Goal: Information Seeking & Learning: Compare options

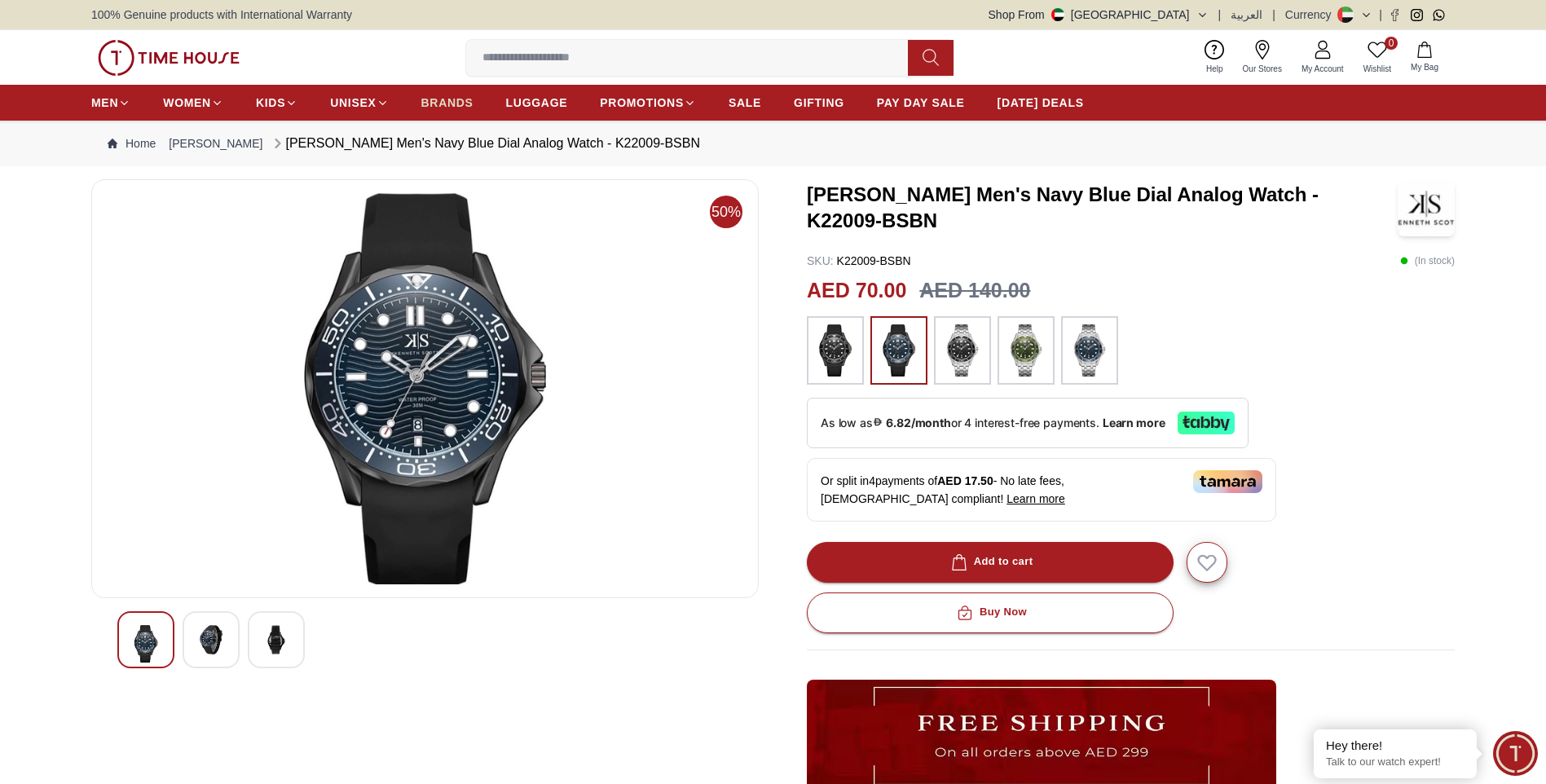
click at [440, 103] on span "BRANDS" at bounding box center [447, 102] width 52 height 16
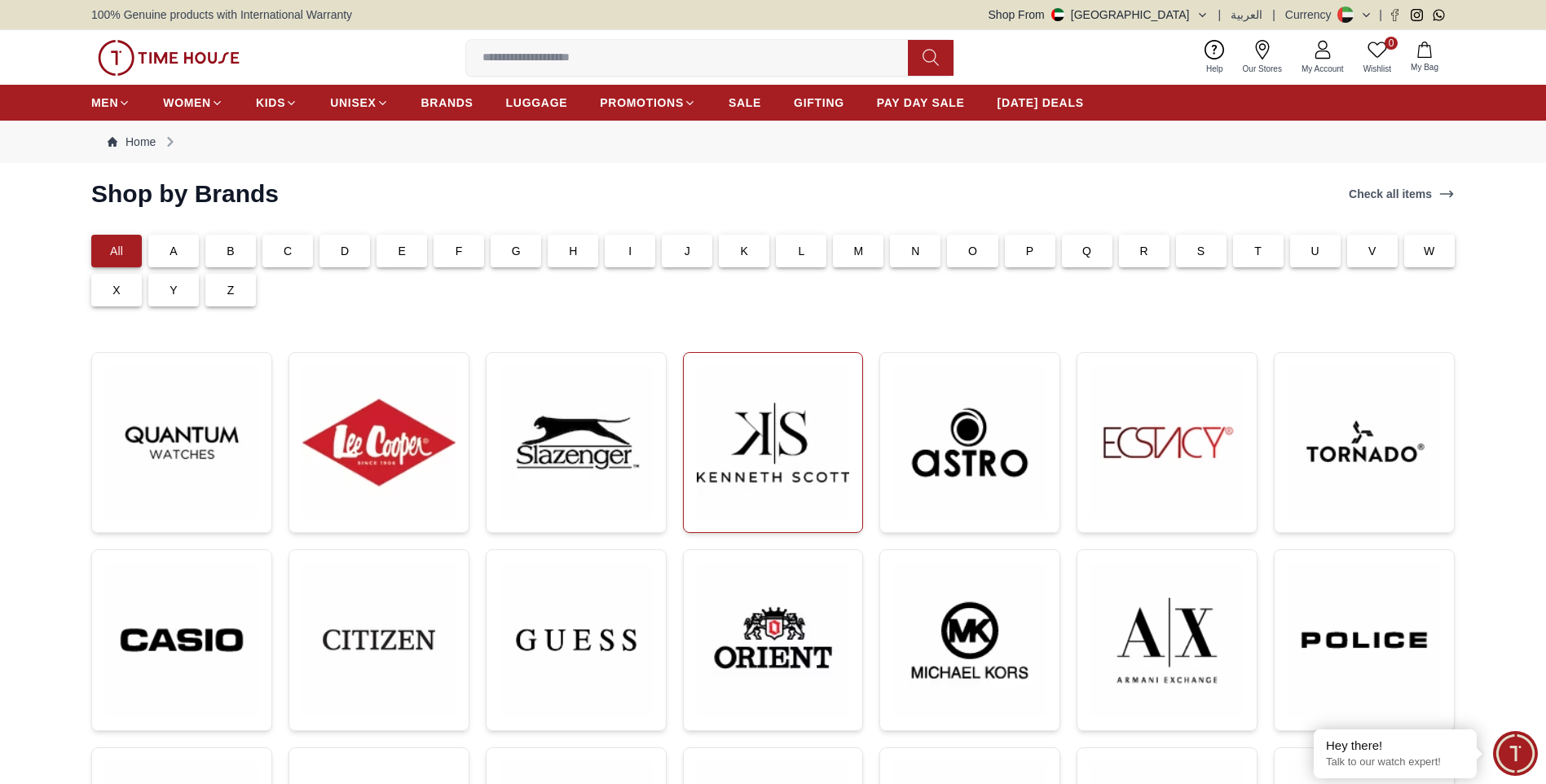
click at [773, 460] on img at bounding box center [773, 442] width 153 height 153
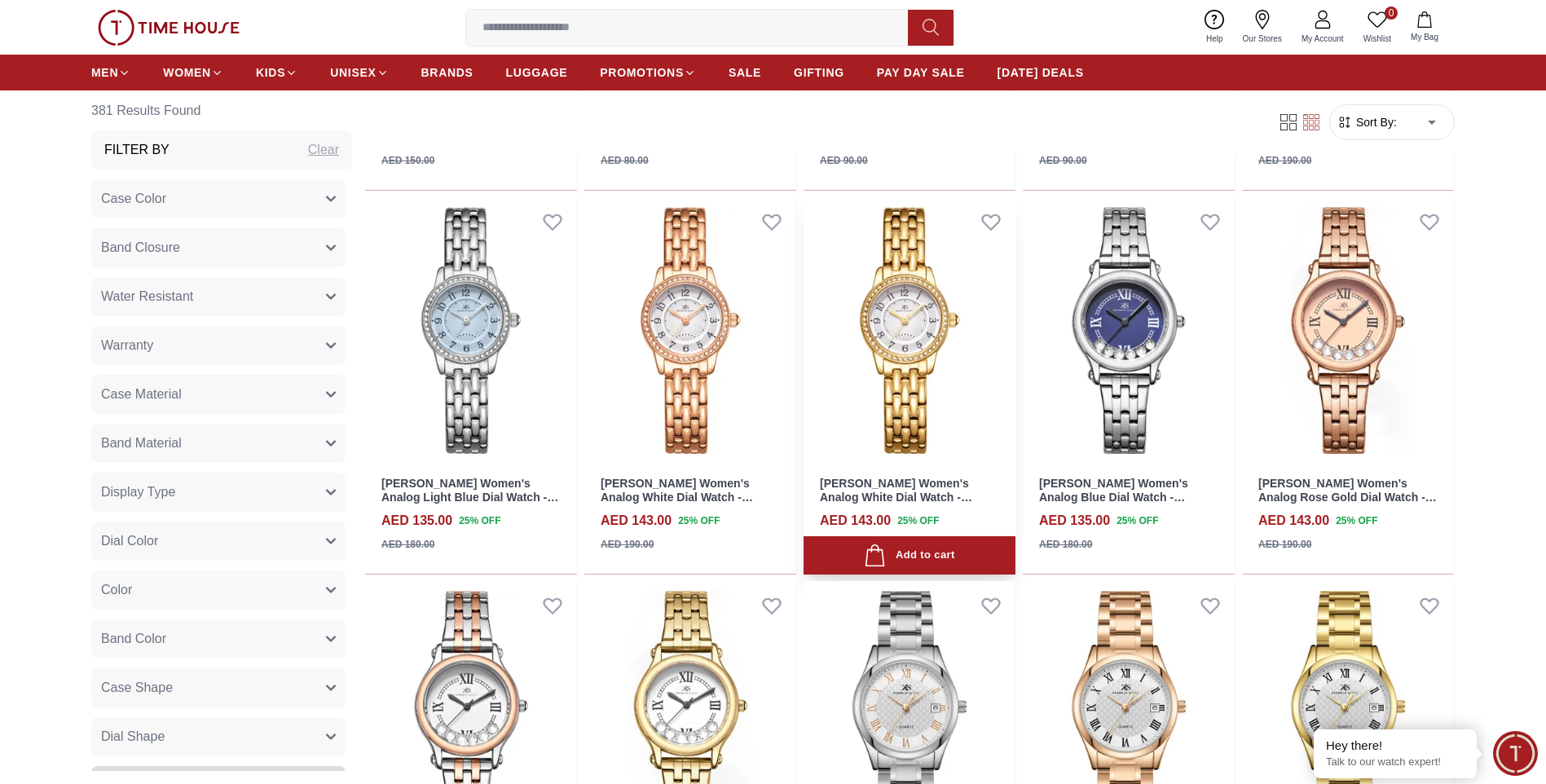
scroll to position [1141, 0]
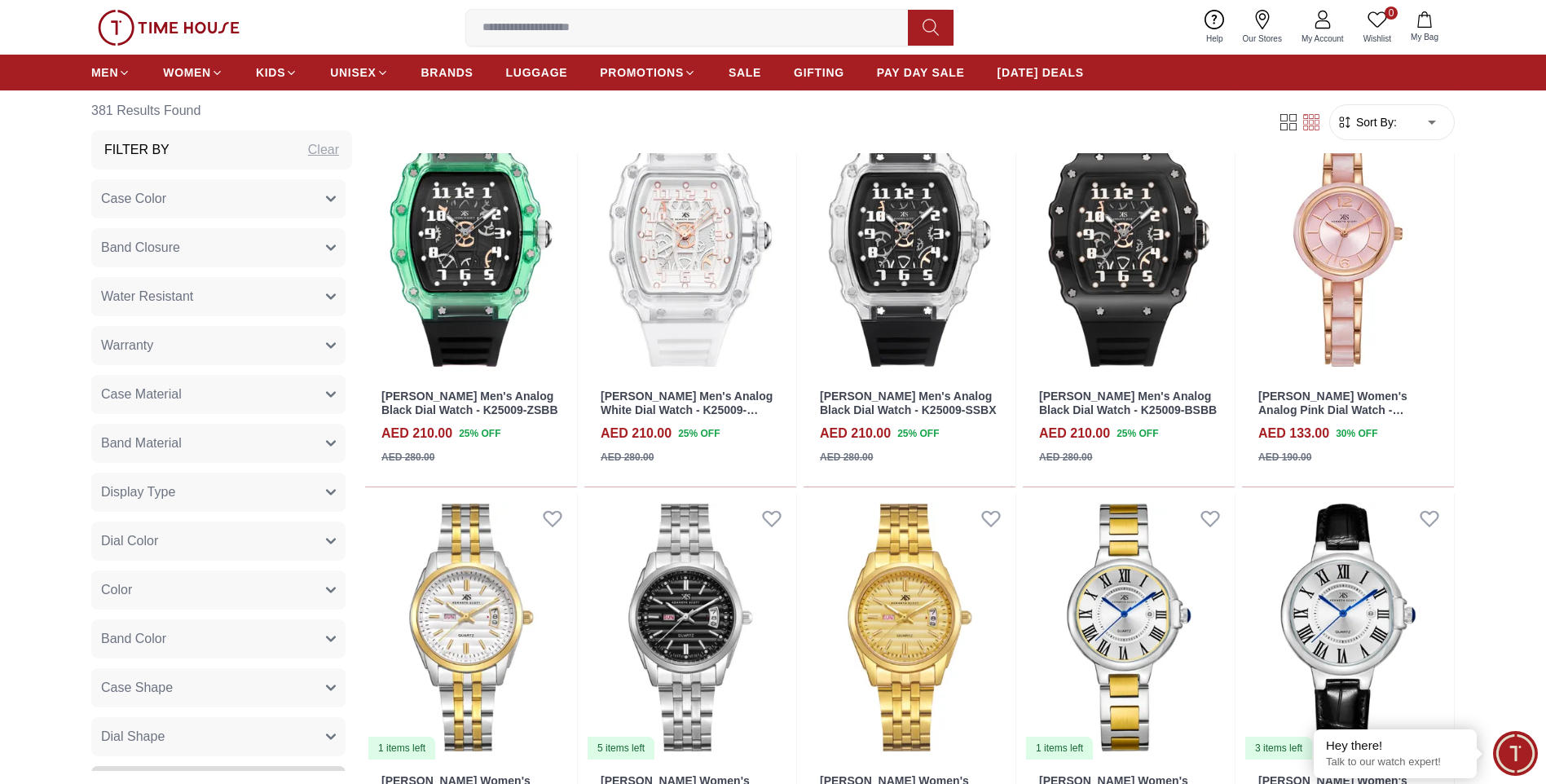
scroll to position [2852, 0]
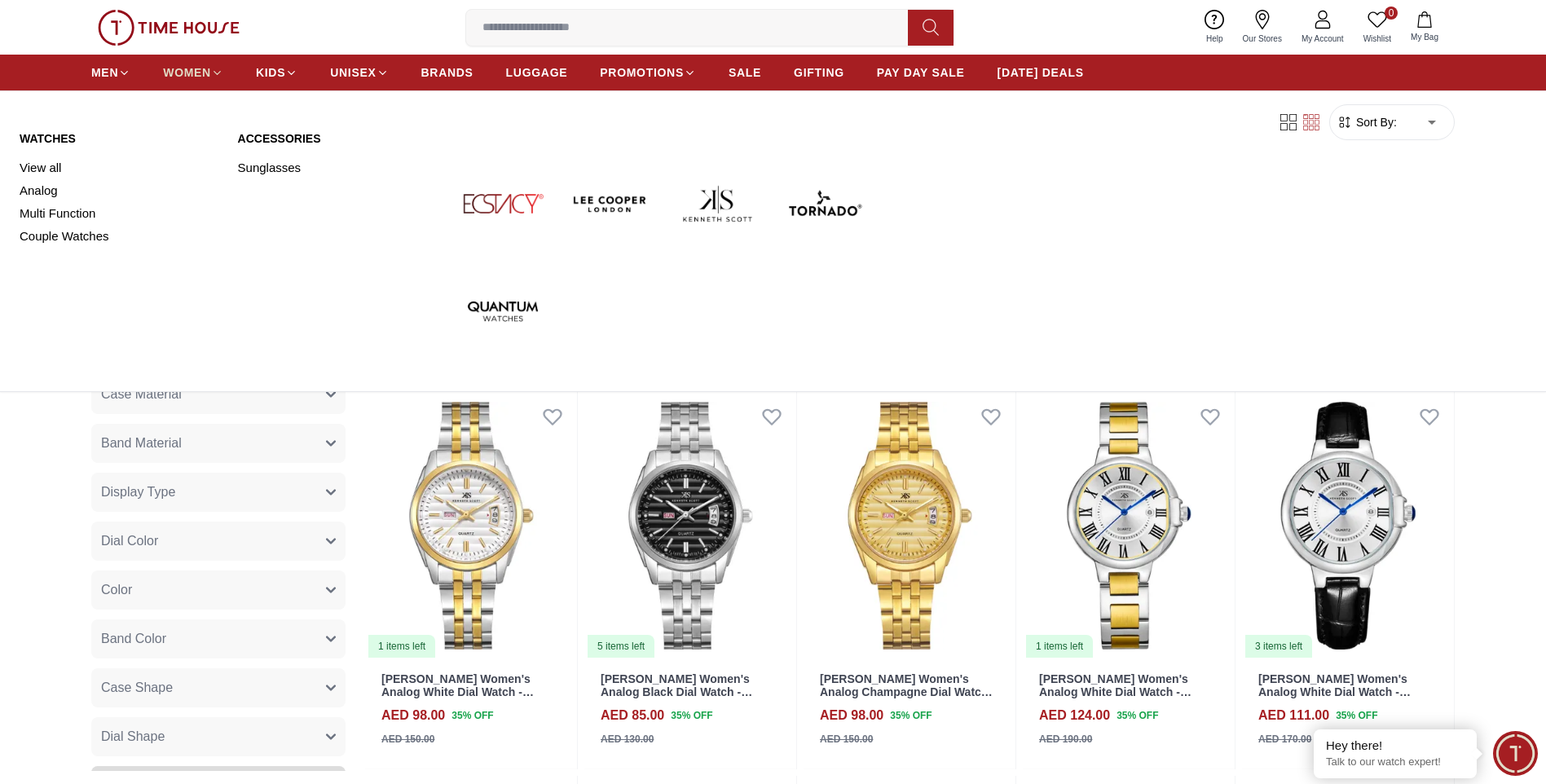
click at [189, 67] on span "WOMEN" at bounding box center [187, 72] width 48 height 16
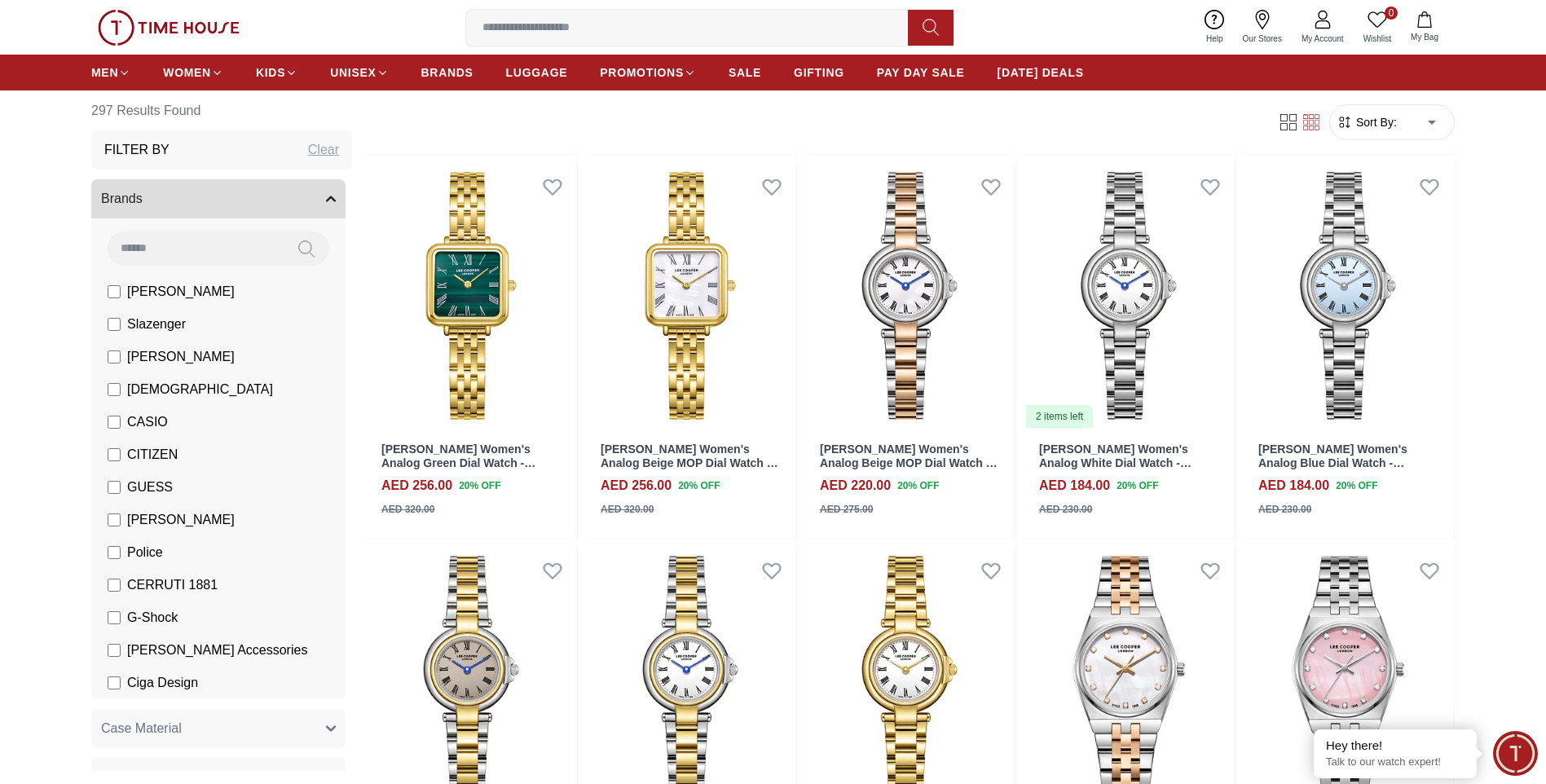
scroll to position [570, 0]
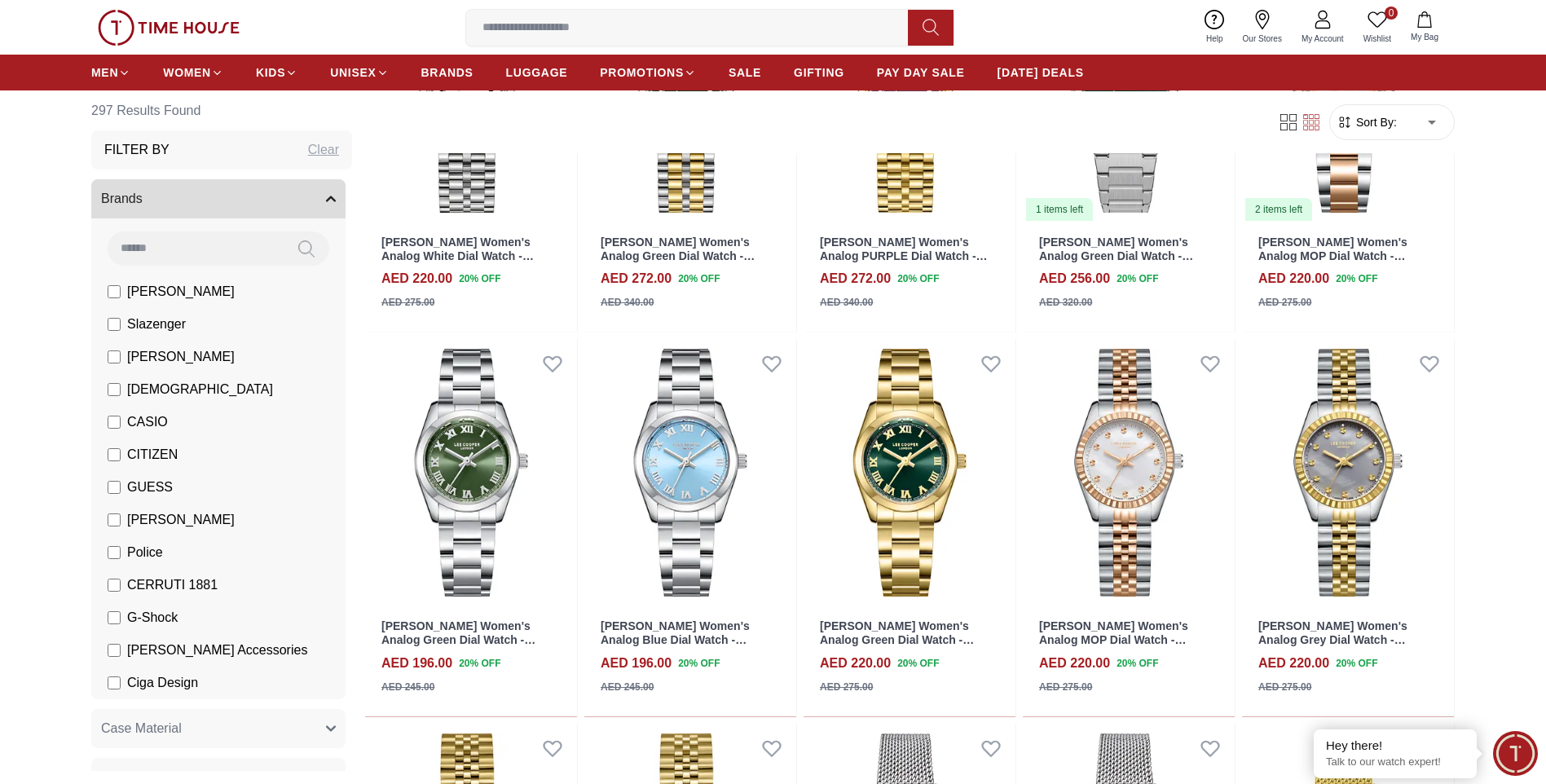
scroll to position [2445, 0]
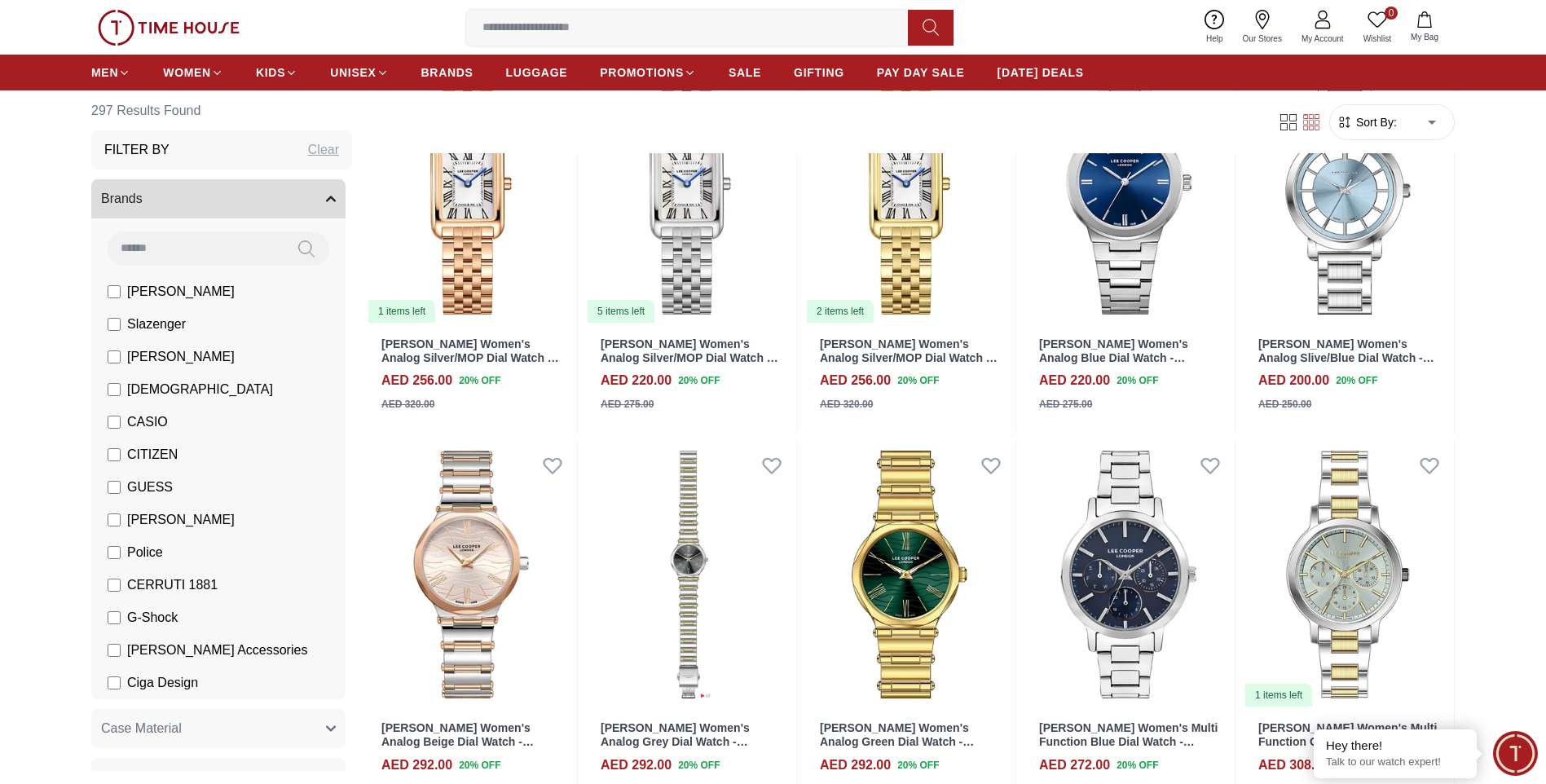
scroll to position [3667, 0]
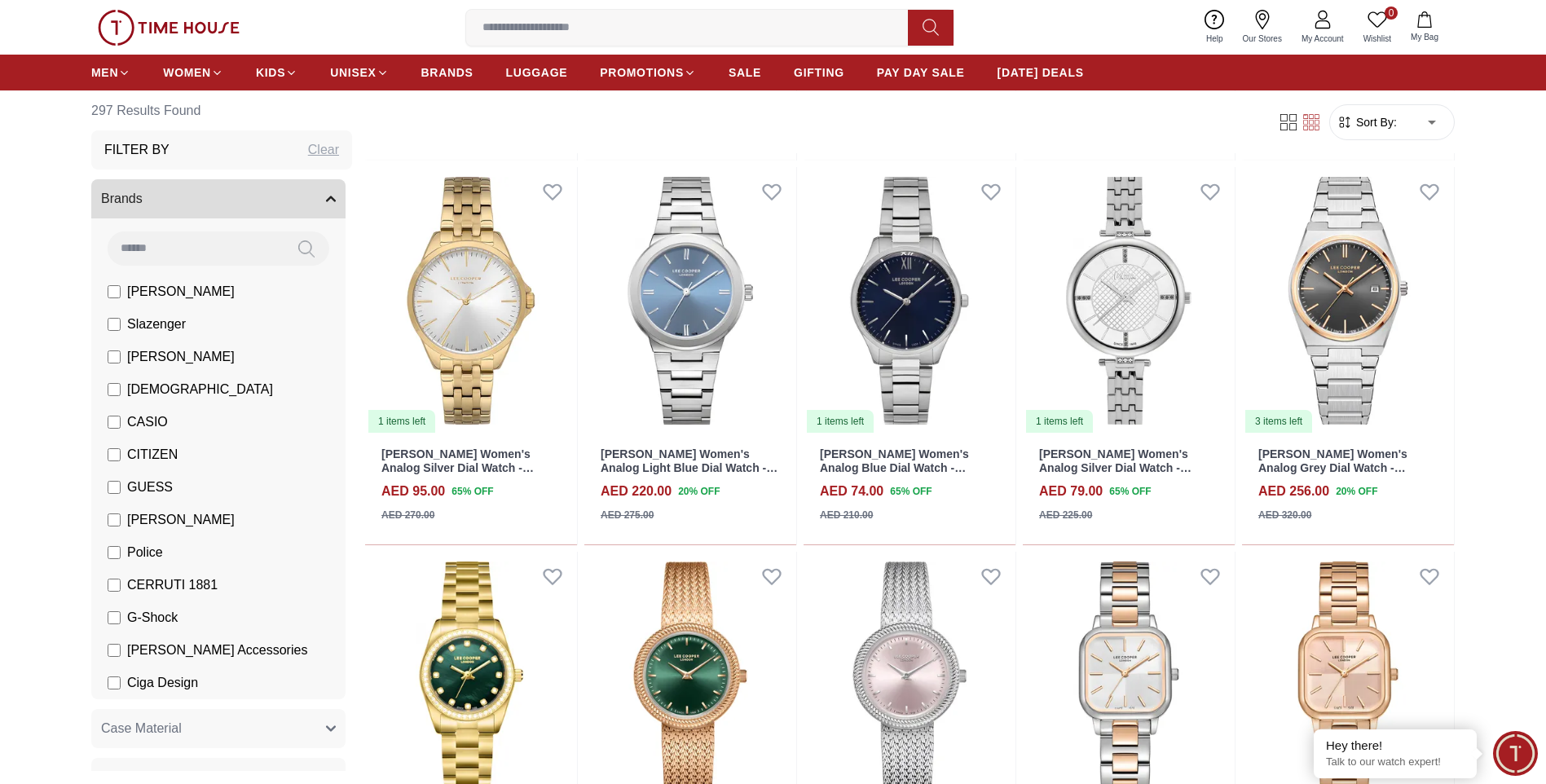
scroll to position [5542, 0]
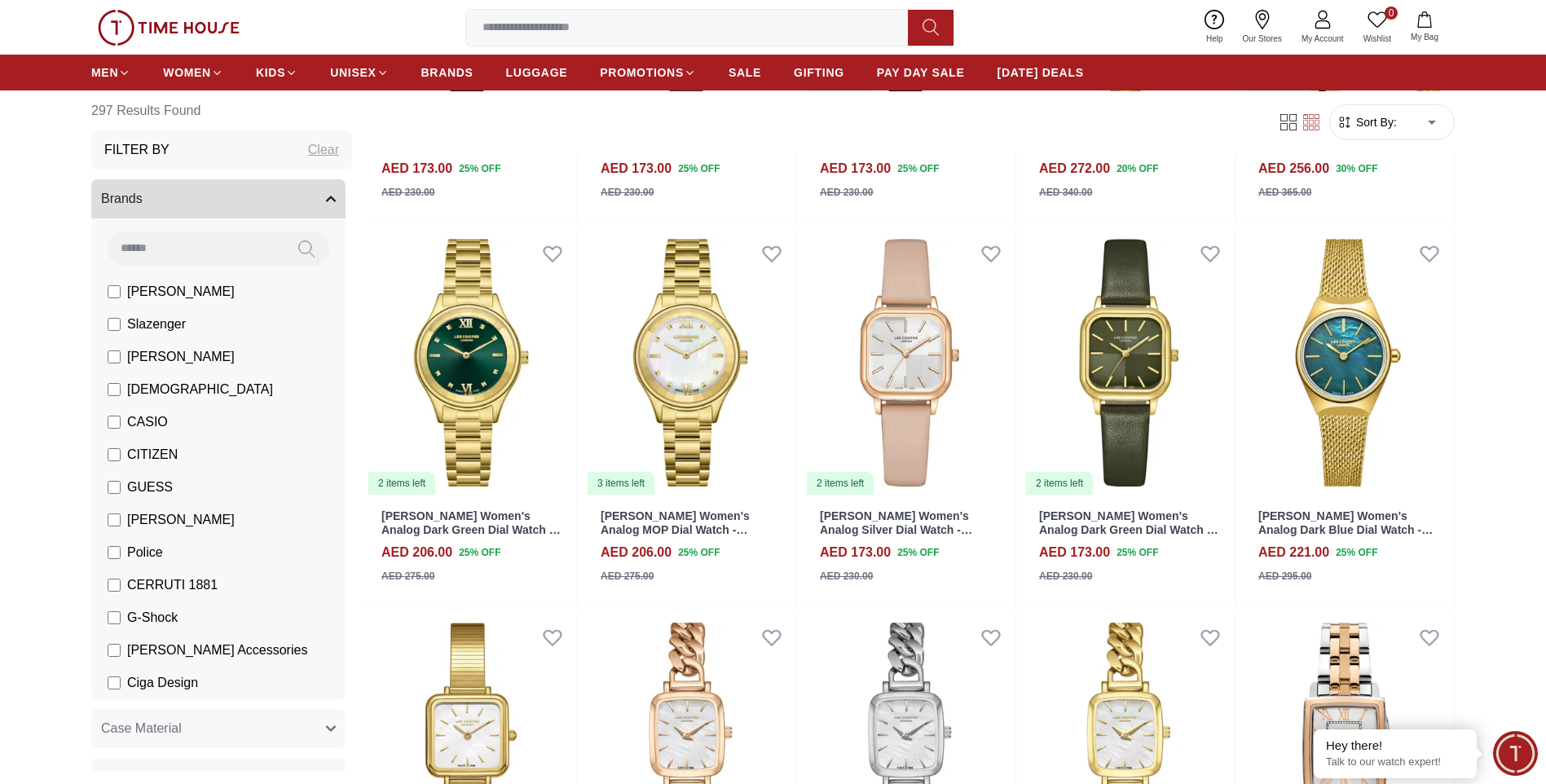
scroll to position [7009, 0]
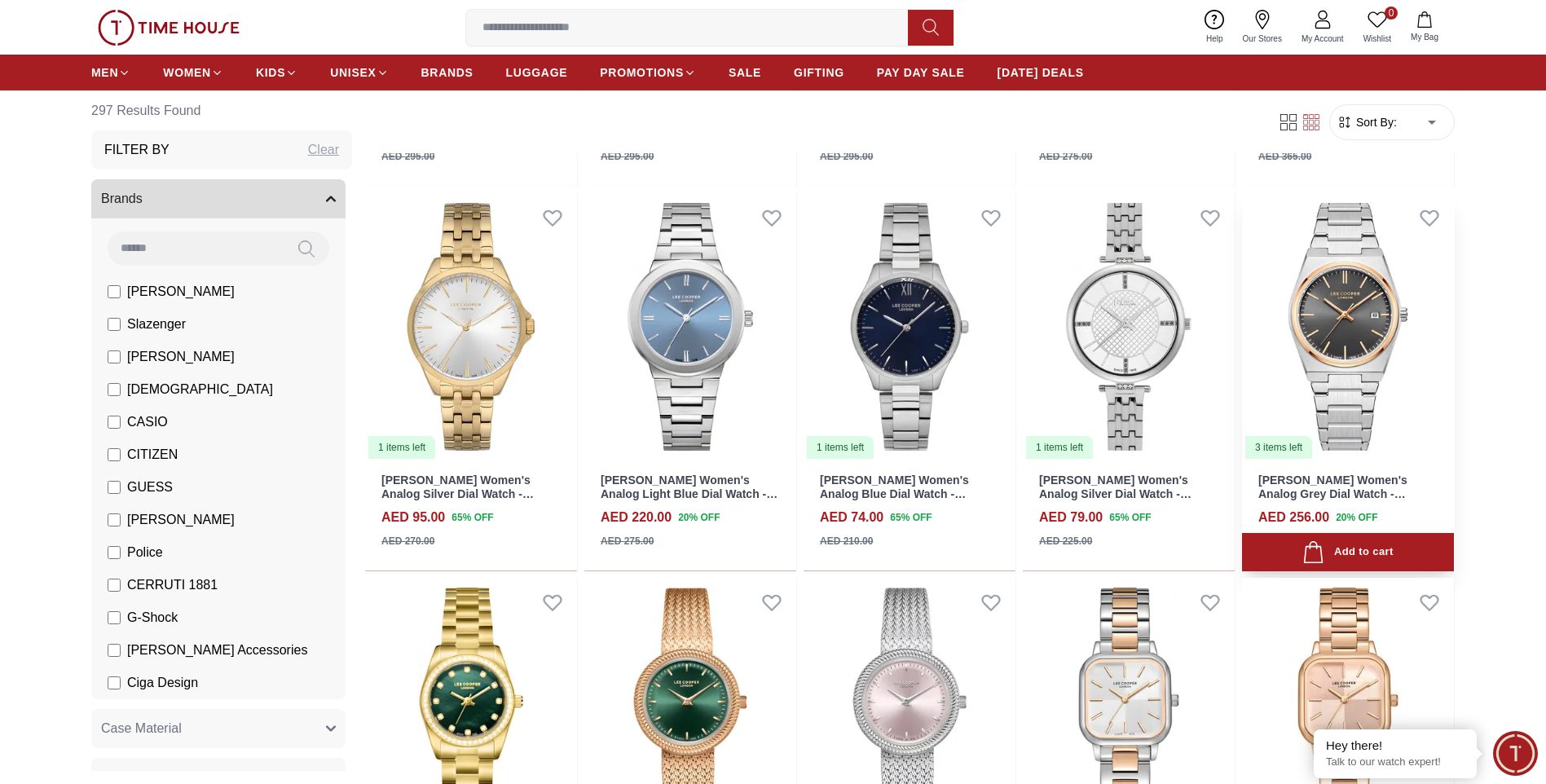
scroll to position [5461, 0]
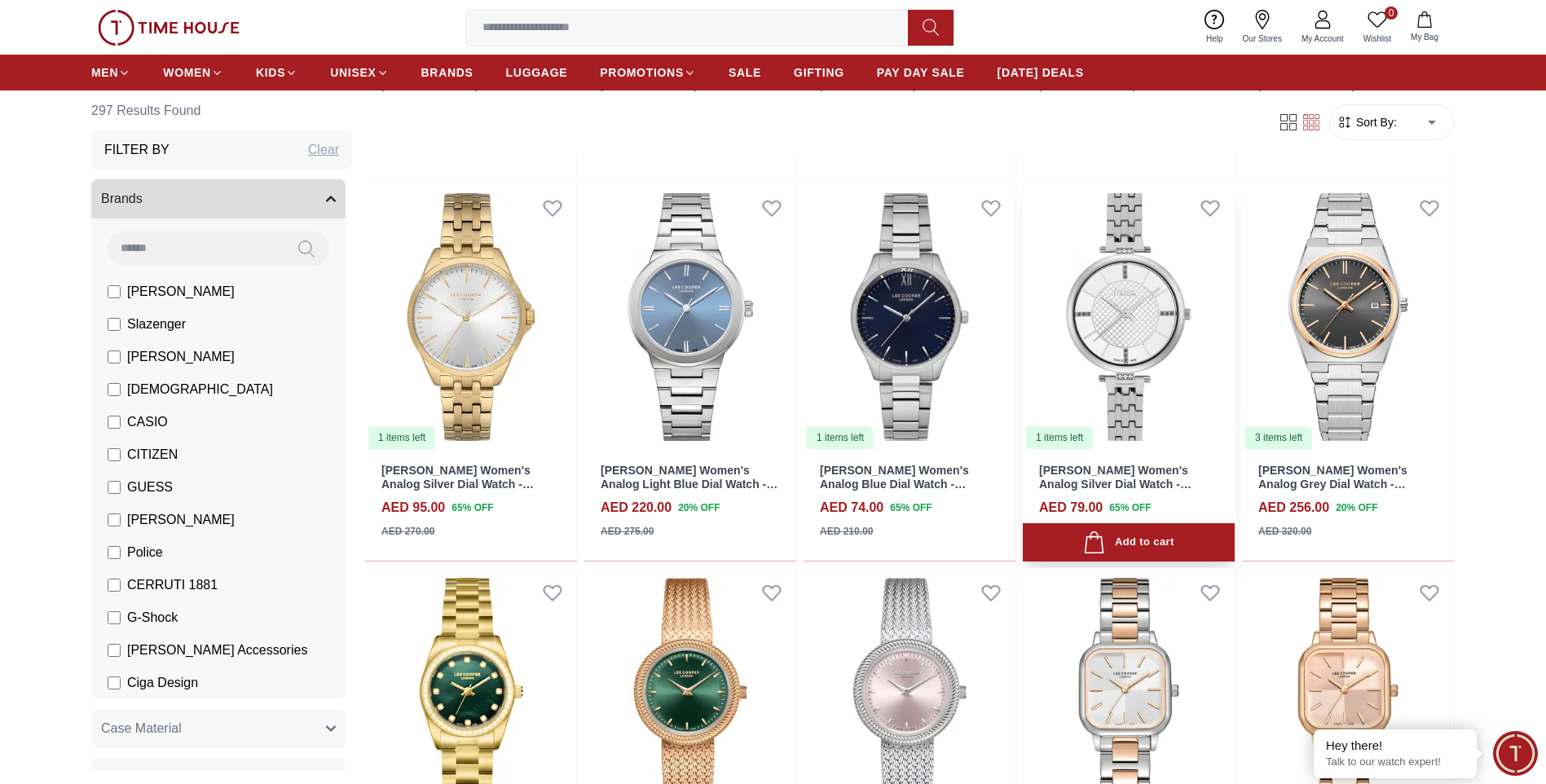
click at [1135, 336] on img at bounding box center [1129, 317] width 212 height 267
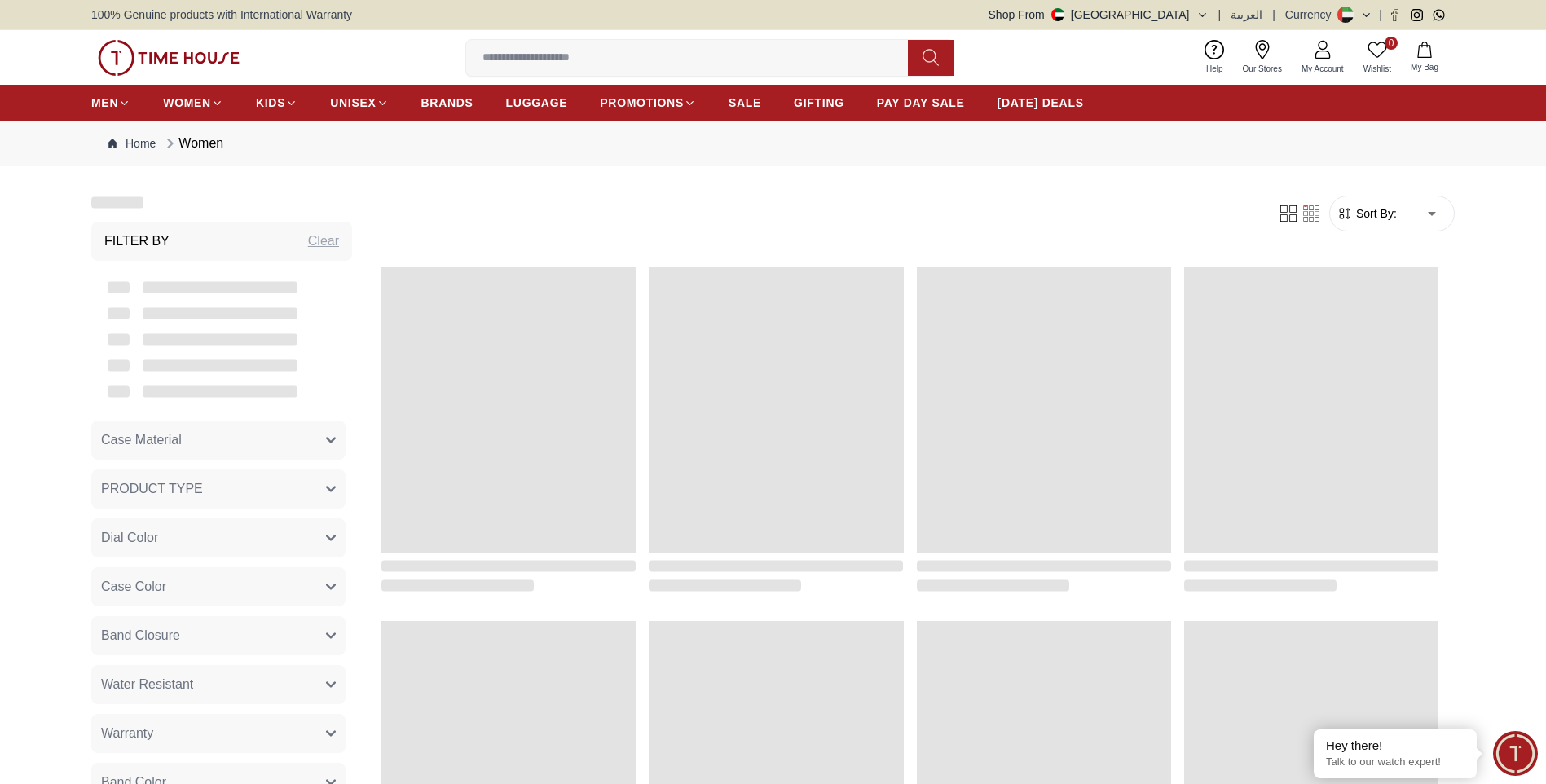
scroll to position [1524, 0]
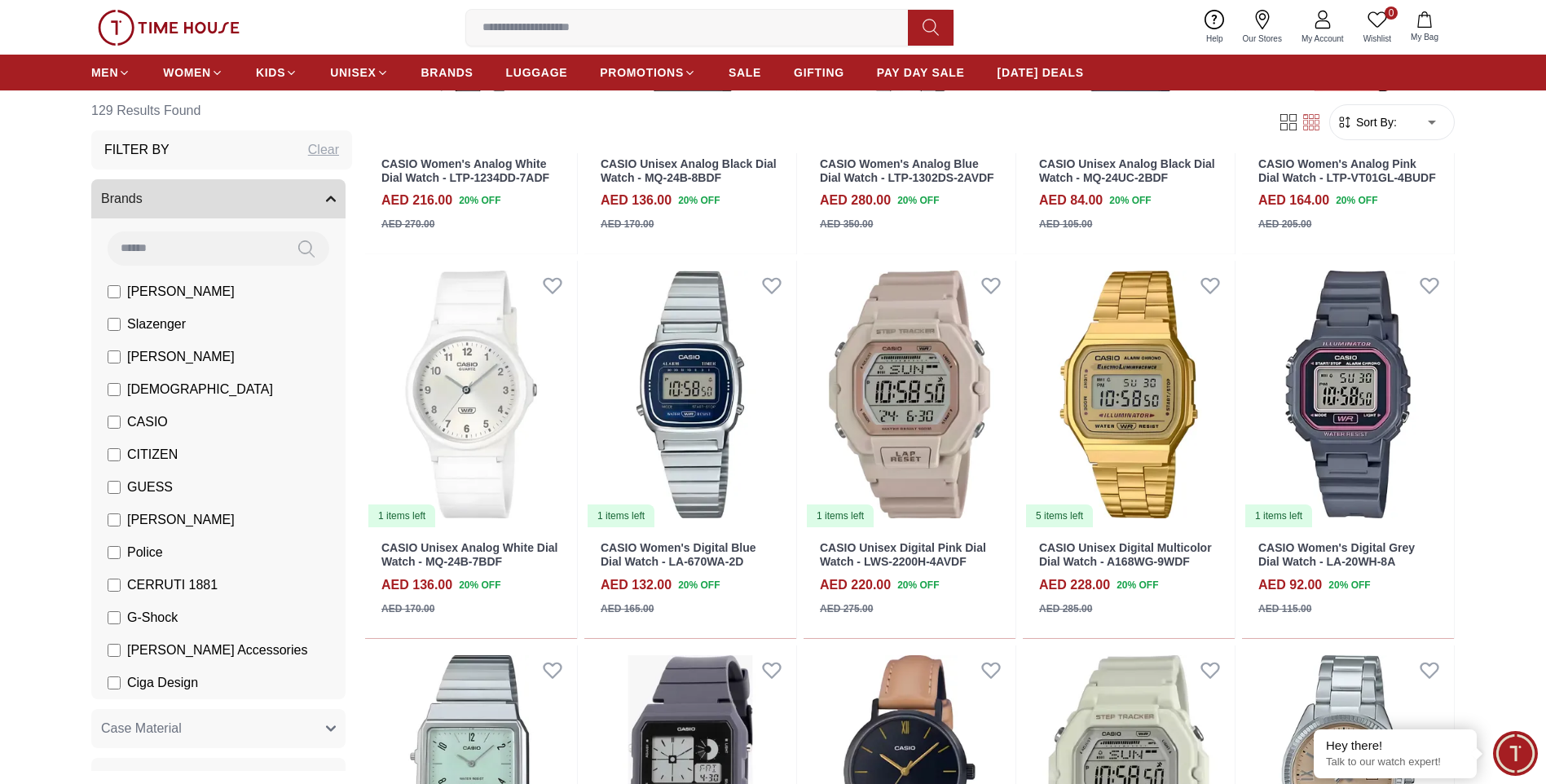
scroll to position [815, 0]
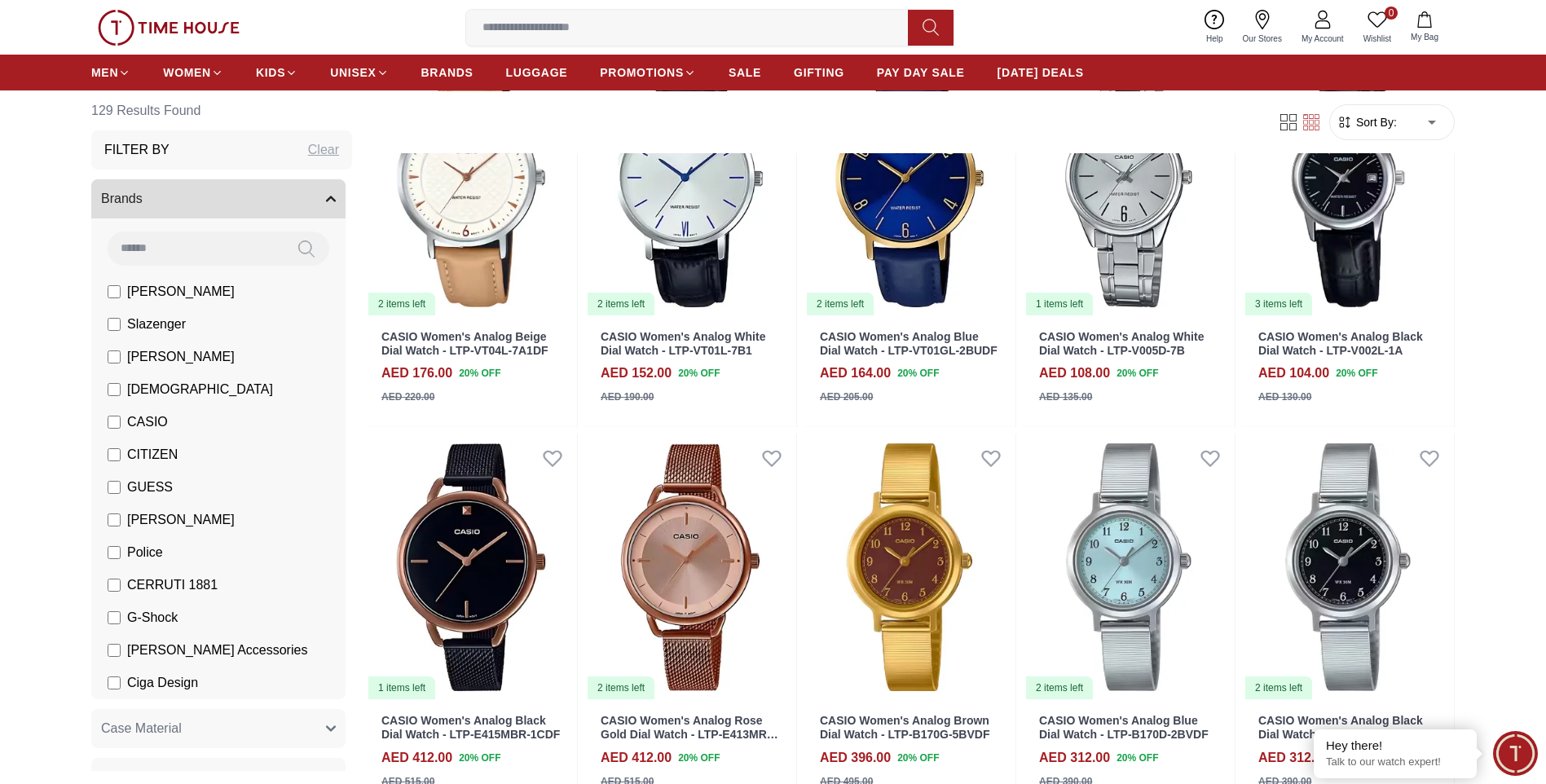
scroll to position [2445, 0]
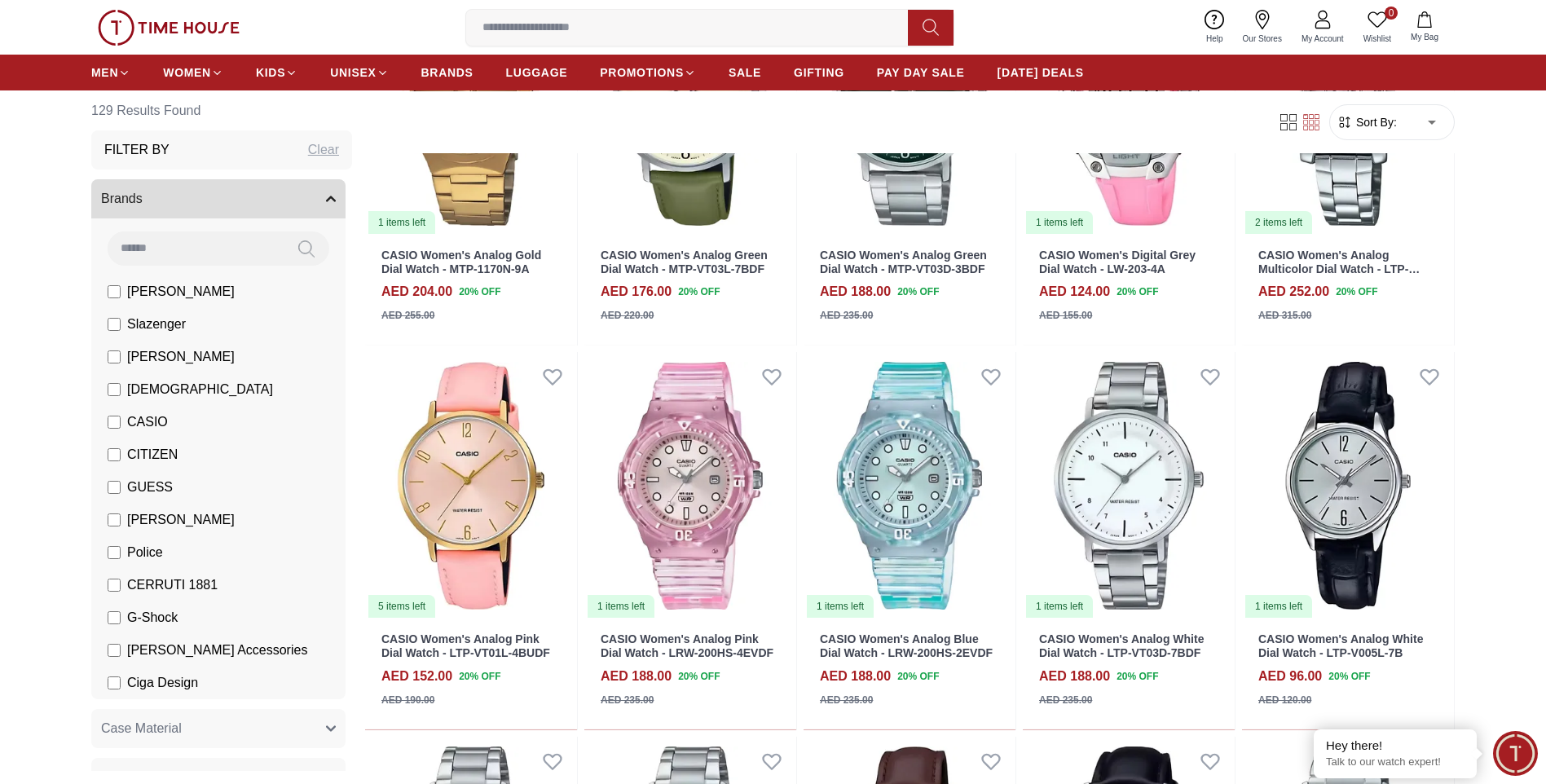
scroll to position [3830, 0]
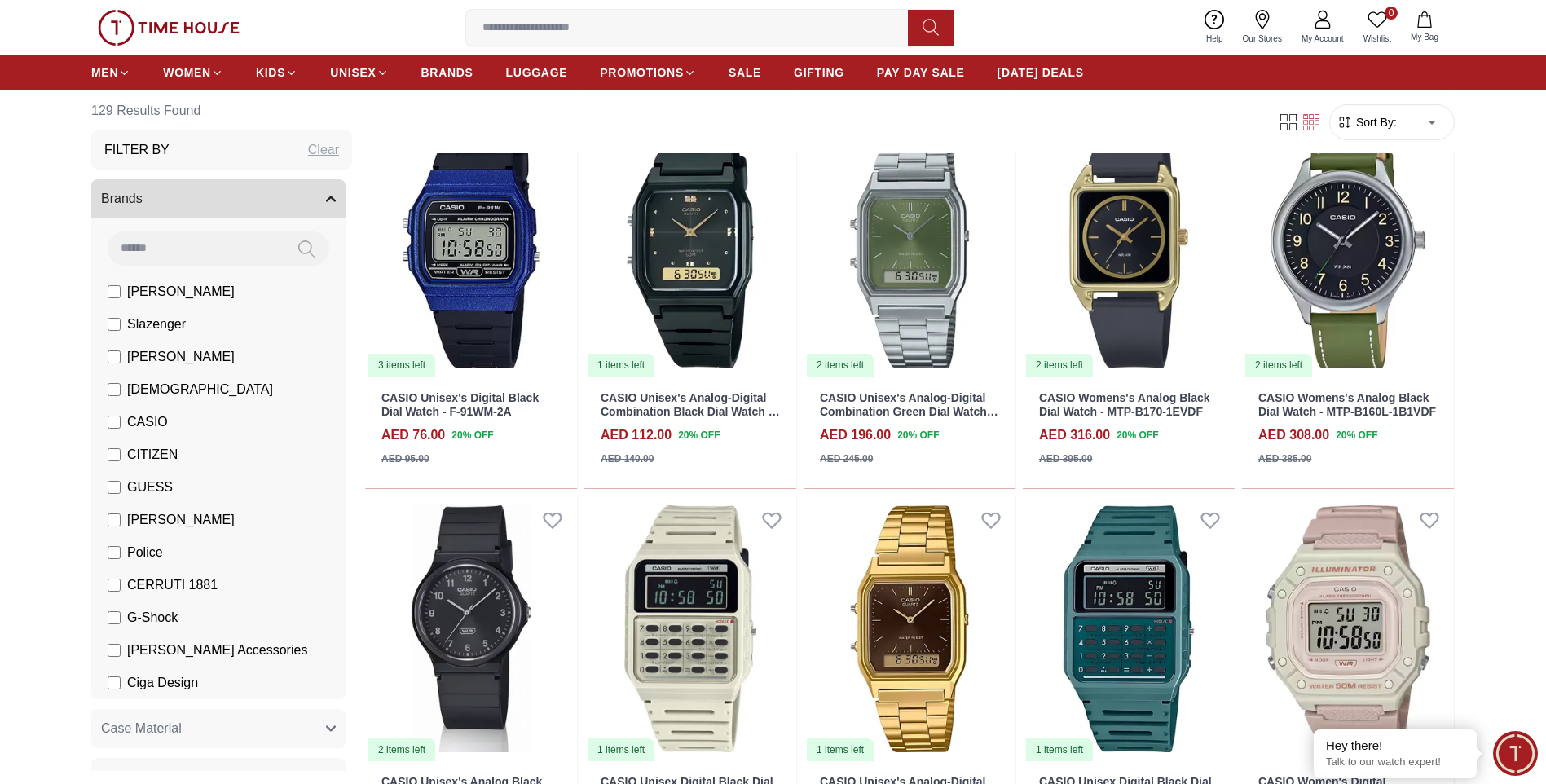
scroll to position [5542, 0]
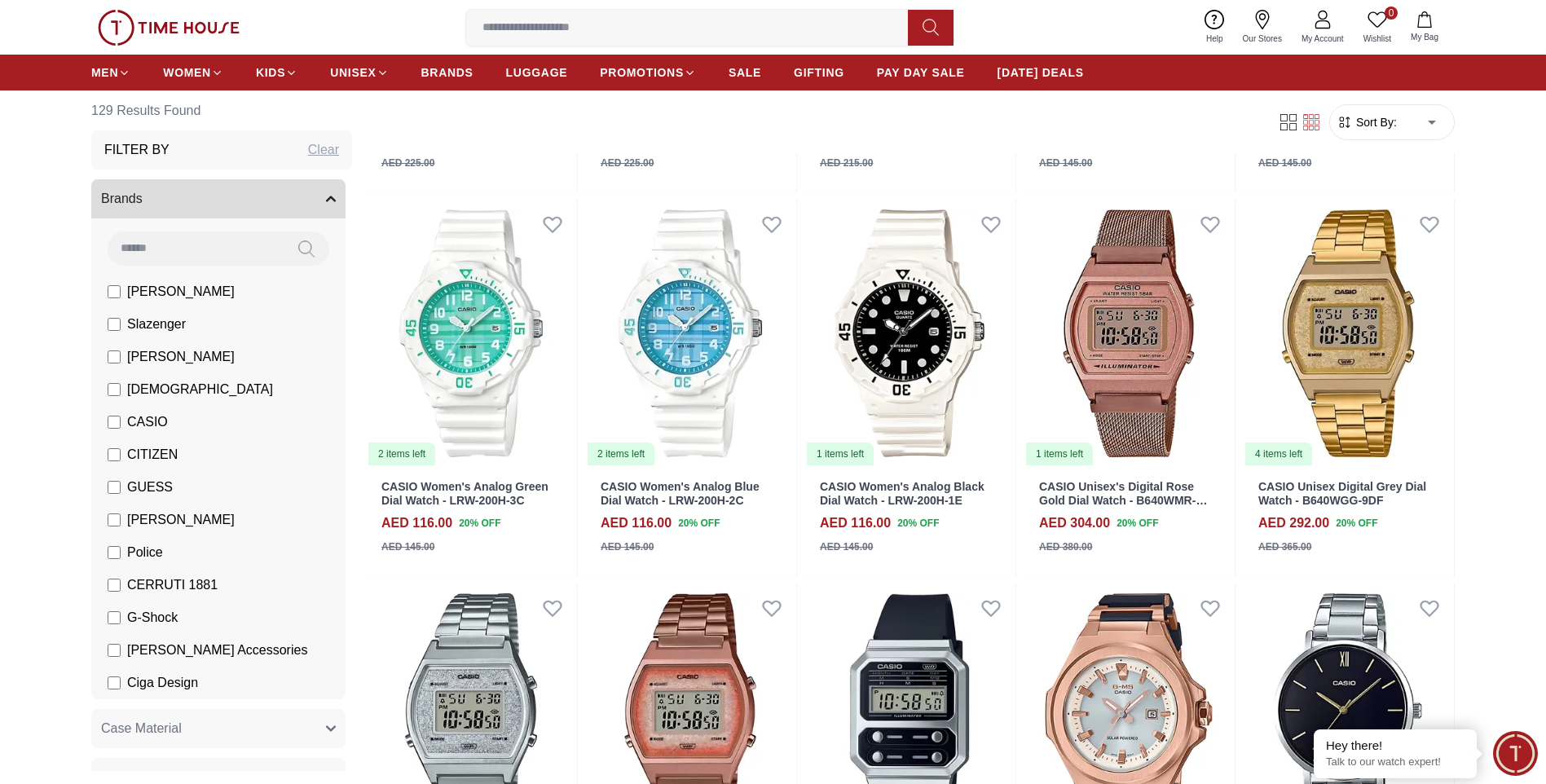
scroll to position [7009, 0]
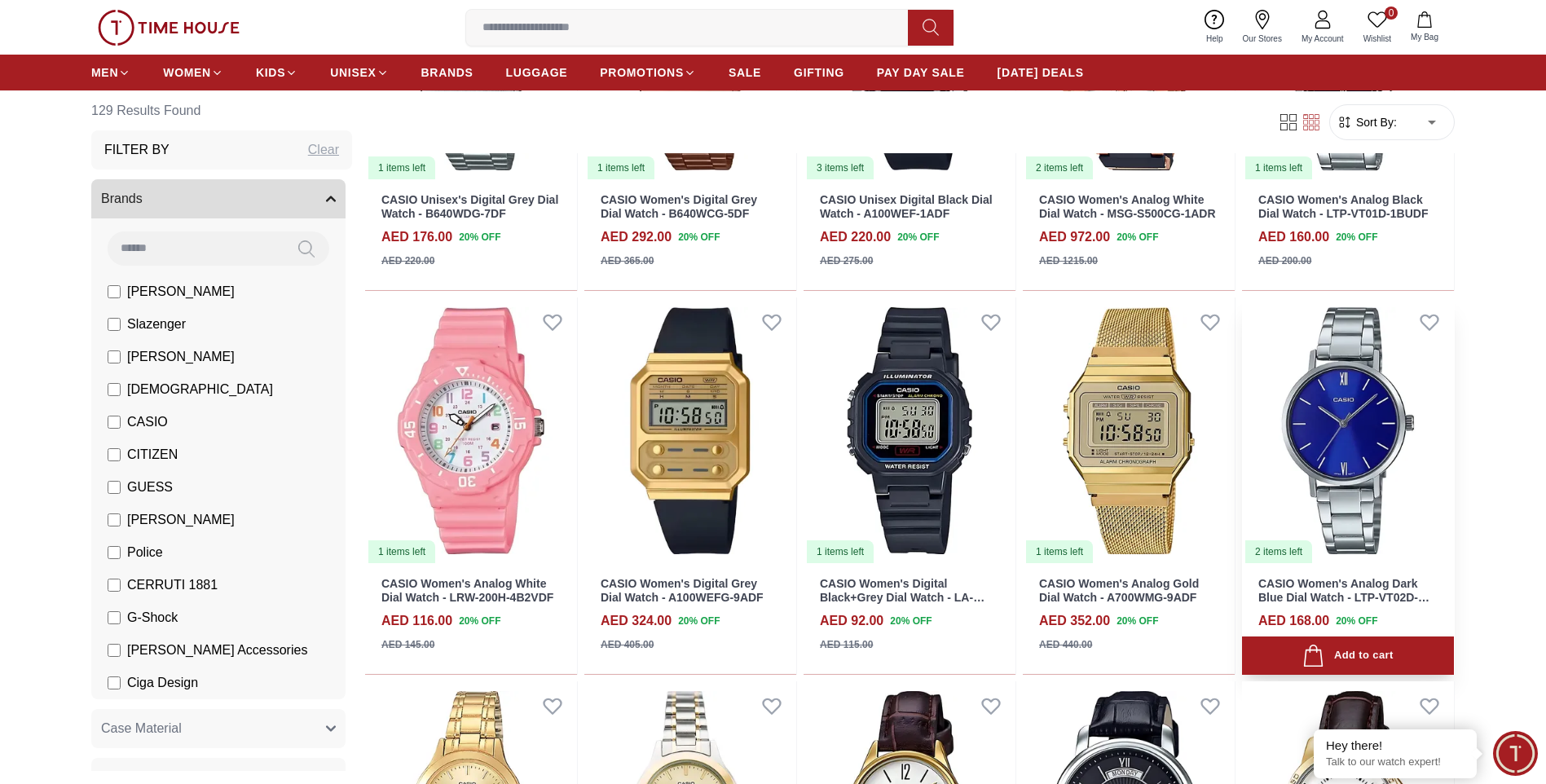
scroll to position [7253, 0]
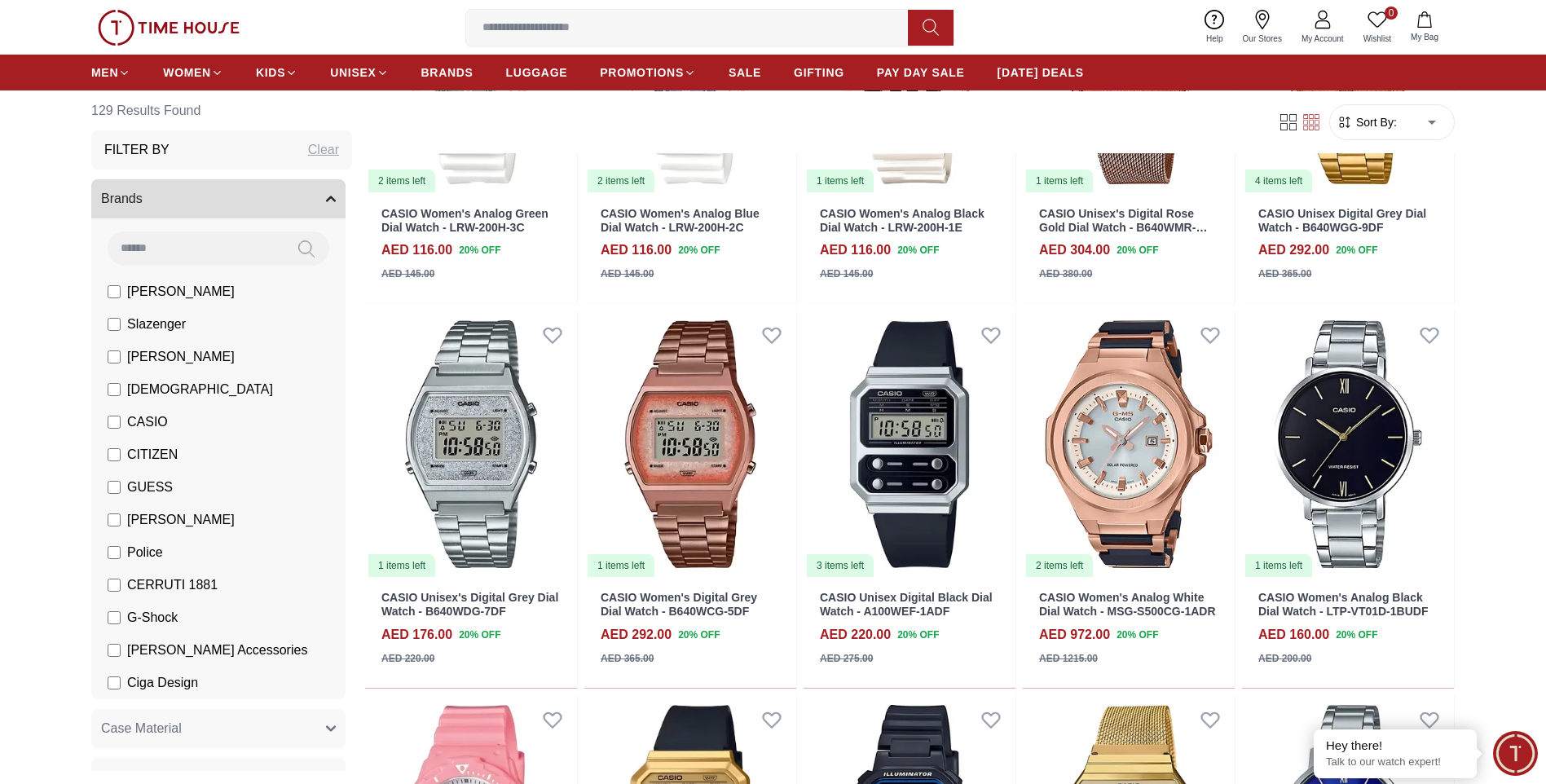
click at [113, 562] on label "Police" at bounding box center [135, 553] width 56 height 20
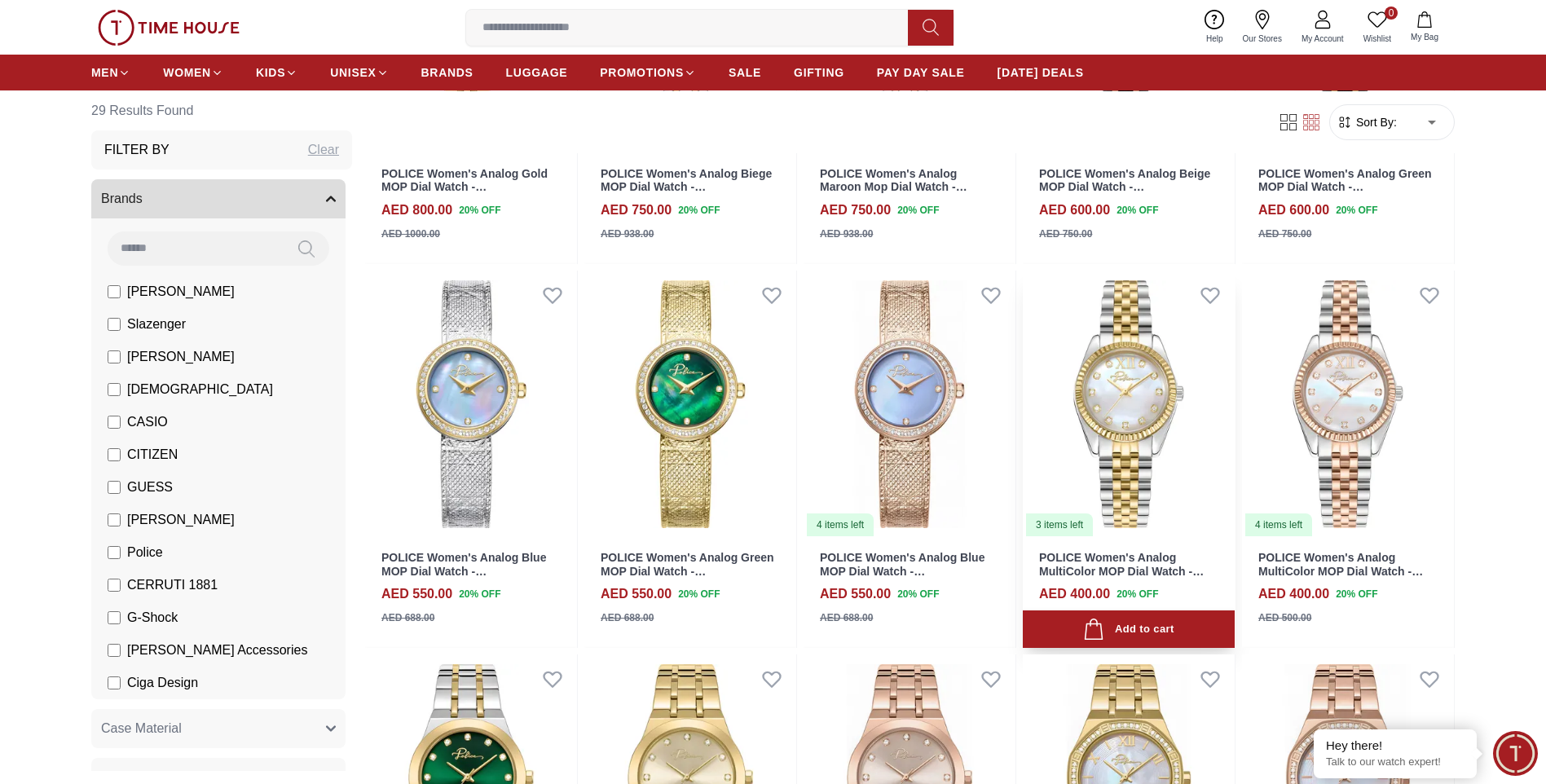
scroll to position [489, 0]
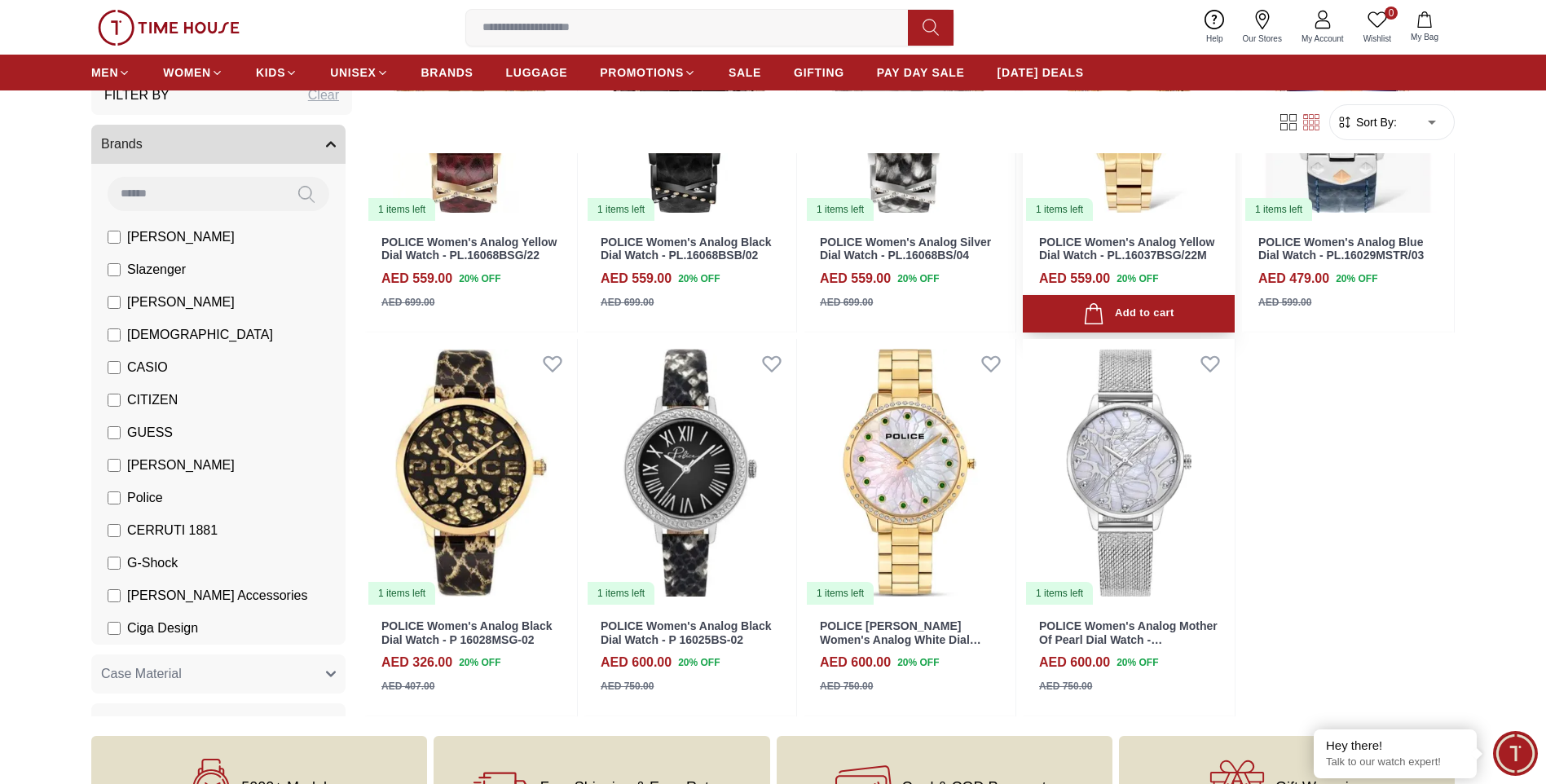
scroll to position [1956, 0]
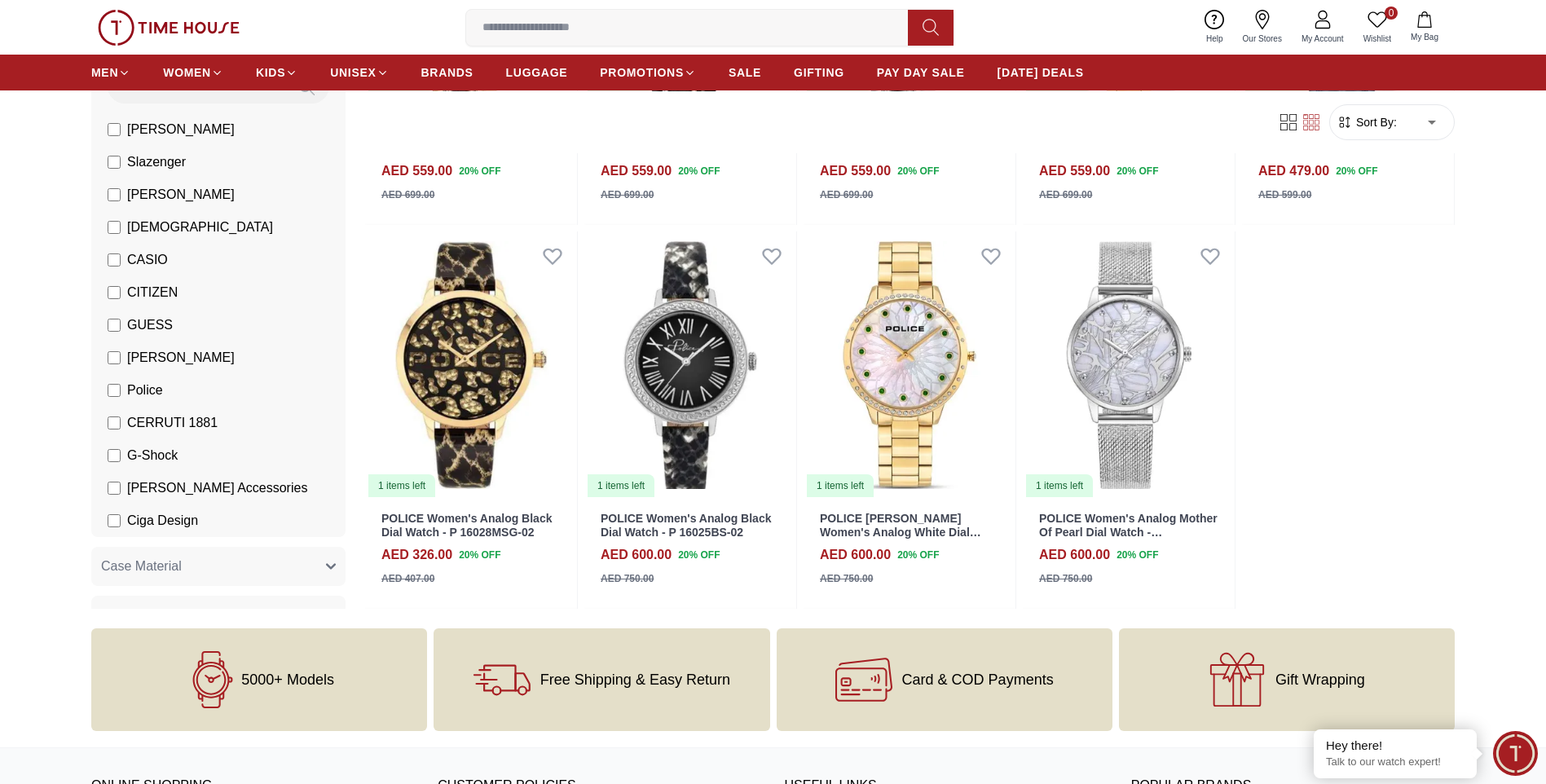
drag, startPoint x: 127, startPoint y: 455, endPoint x: 140, endPoint y: 448, distance: 14.8
click at [127, 454] on span "G-Shock" at bounding box center [152, 455] width 50 height 20
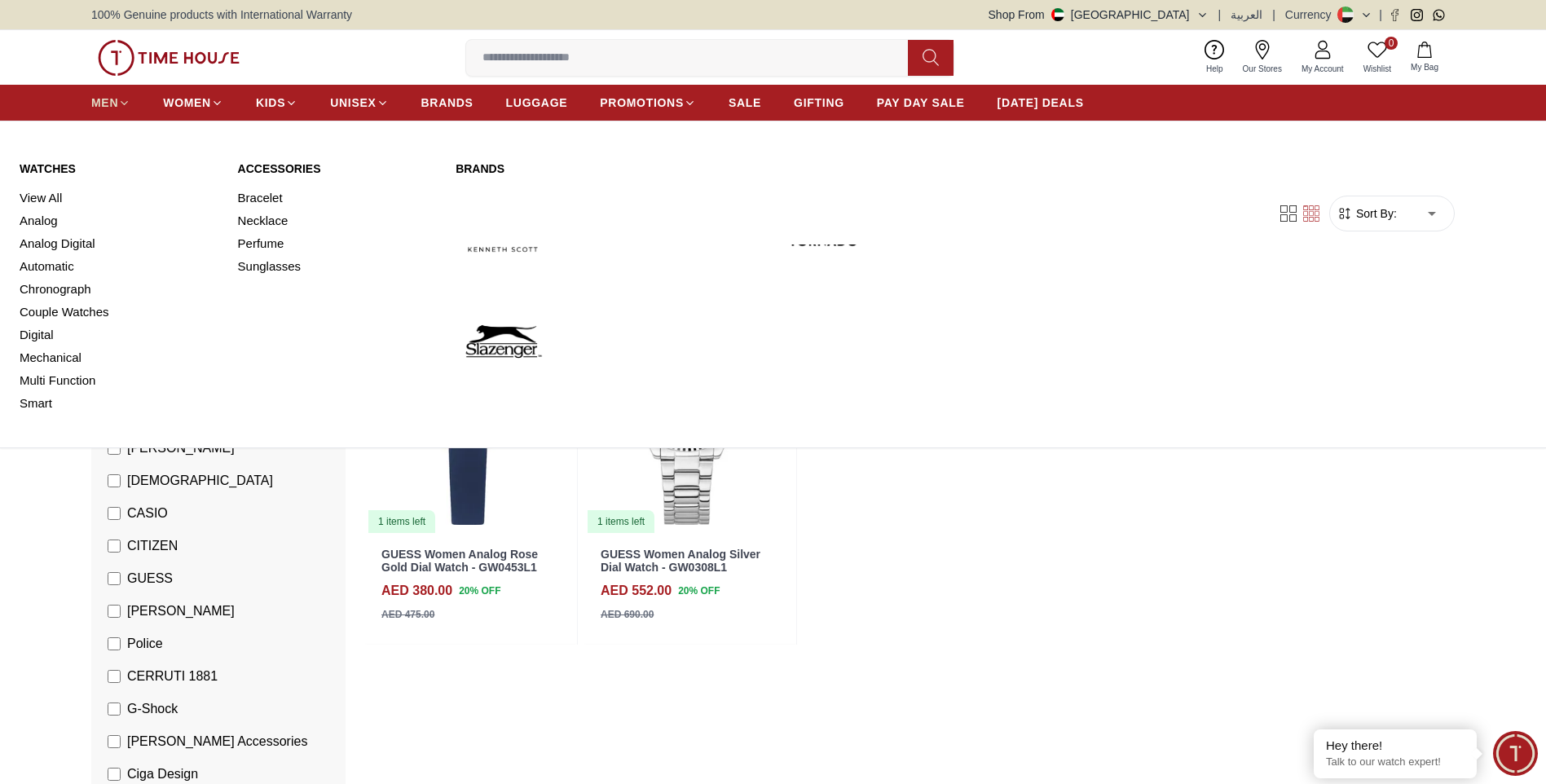
click at [99, 101] on span "MEN" at bounding box center [104, 102] width 26 height 16
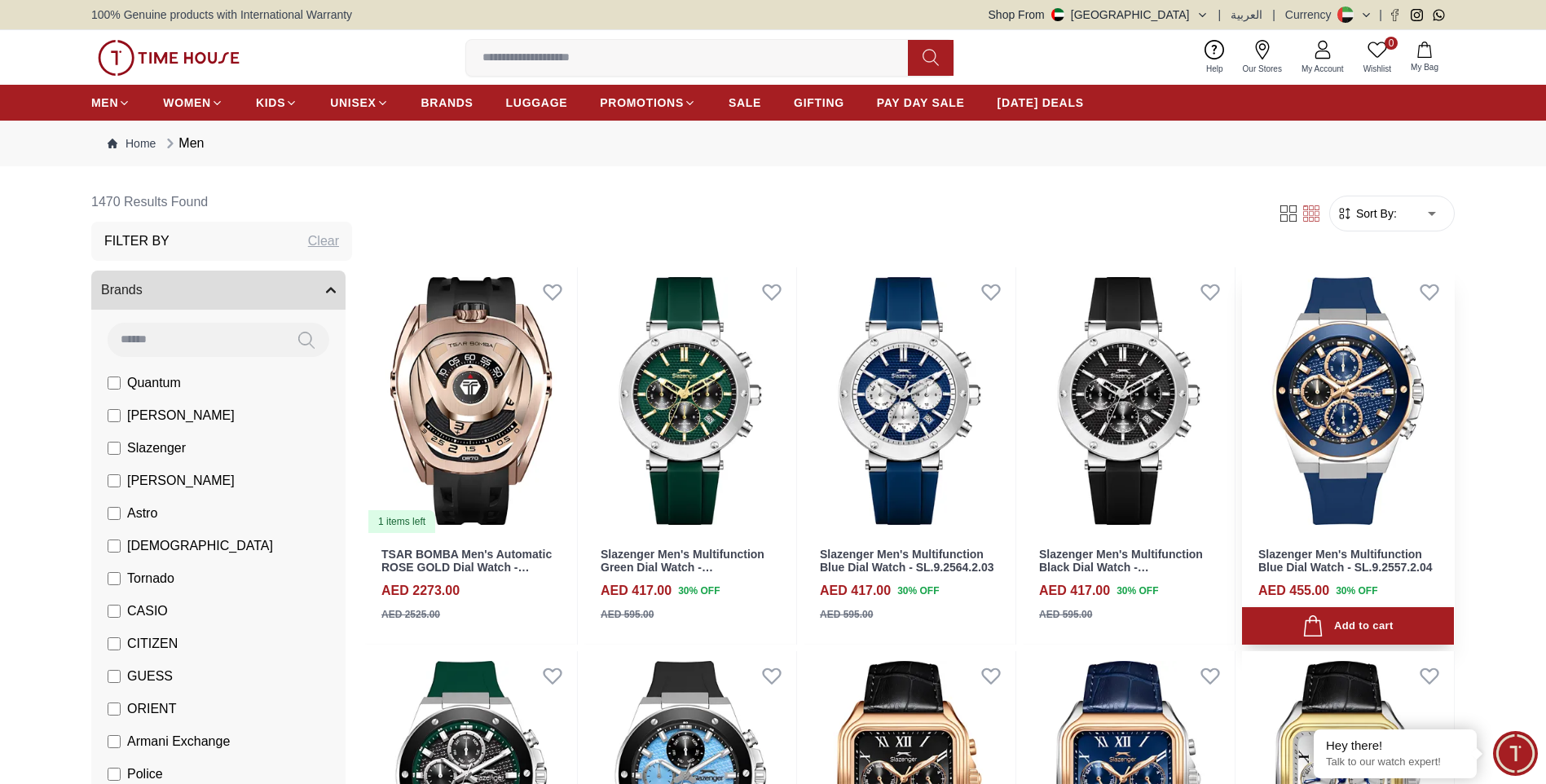
click at [1385, 402] on img at bounding box center [1348, 401] width 212 height 267
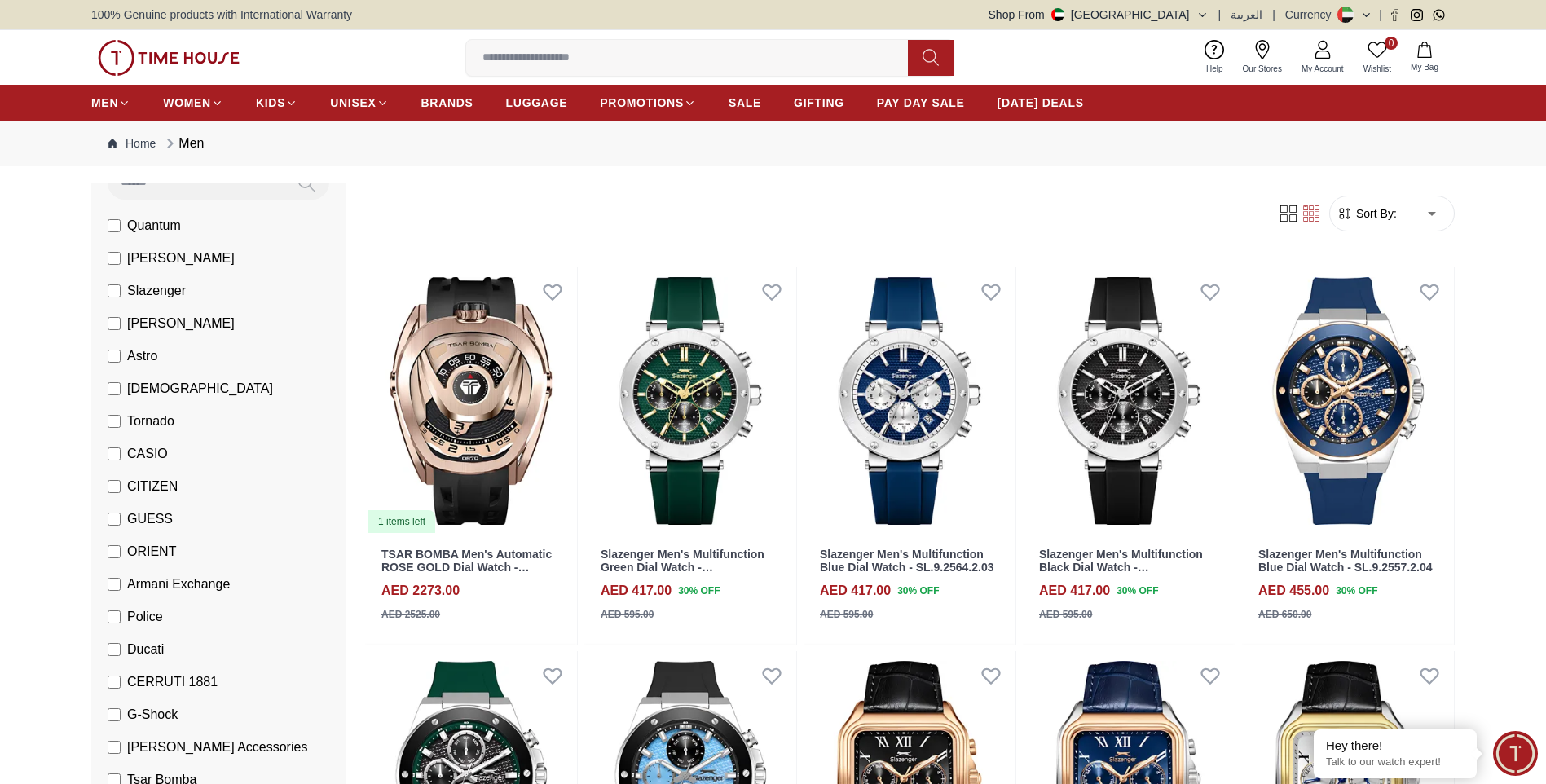
scroll to position [163, 0]
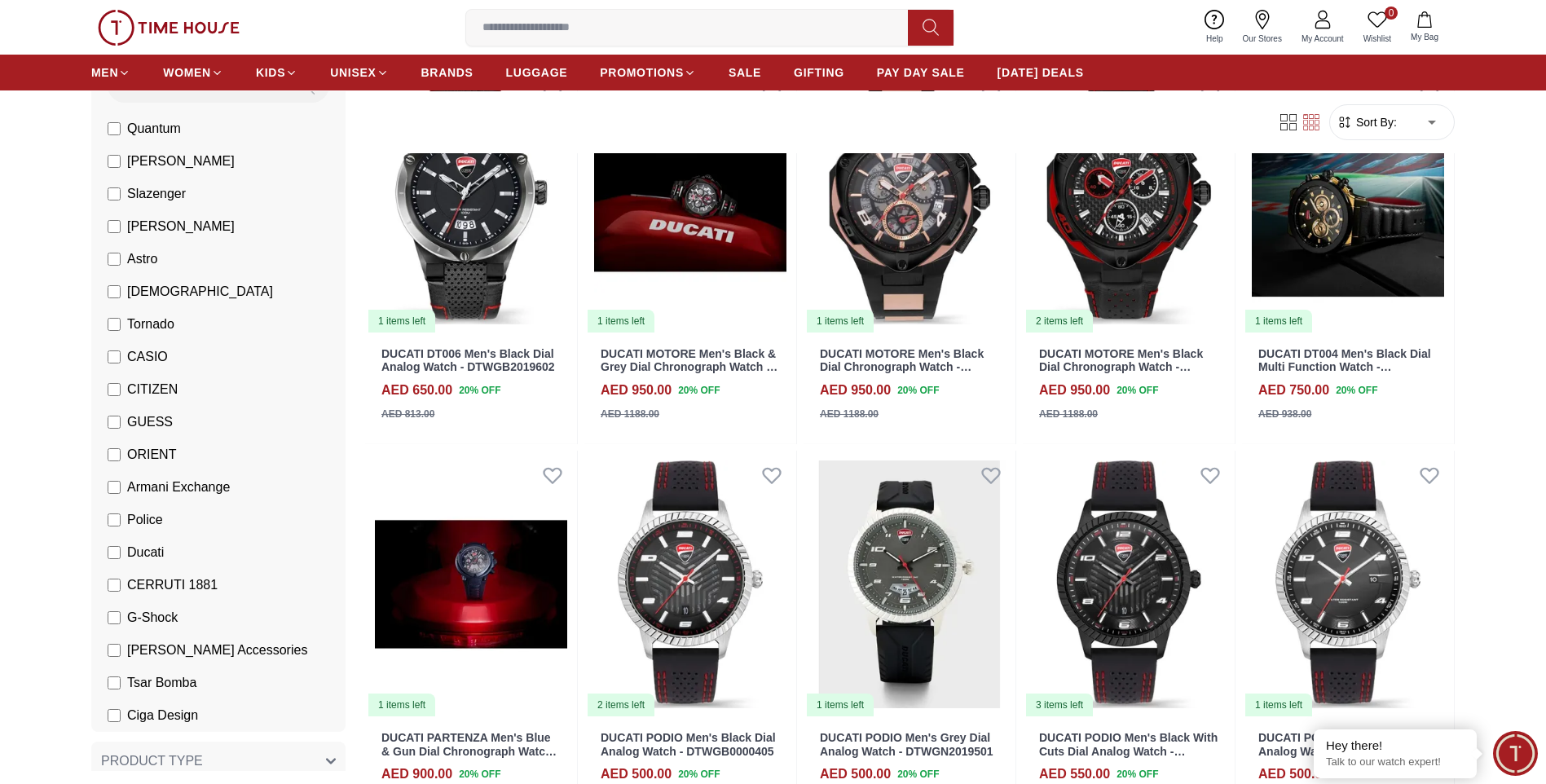
scroll to position [163, 0]
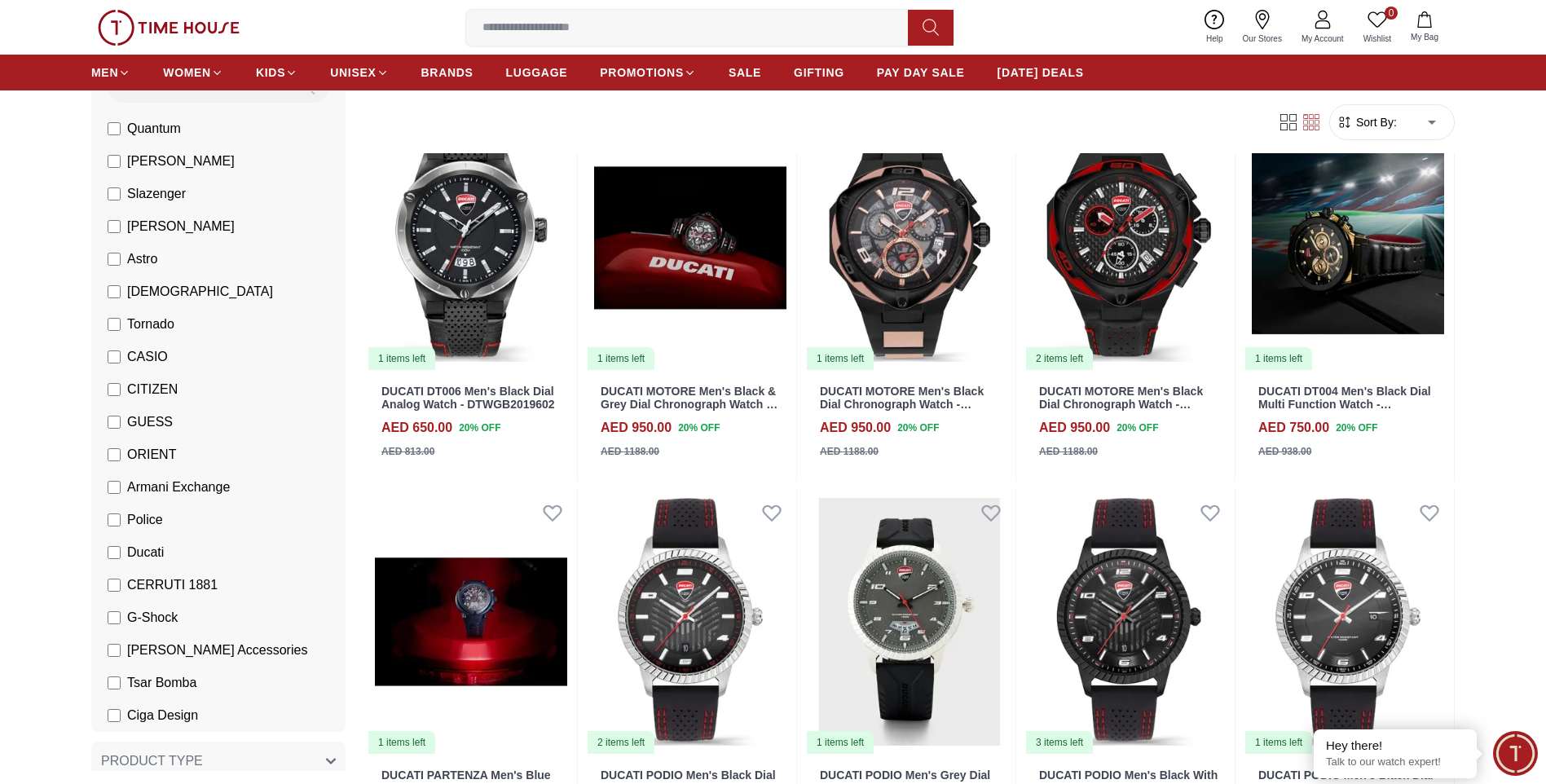
click at [103, 553] on li "Ducati" at bounding box center [222, 553] width 248 height 32
click at [118, 560] on label "Ducati" at bounding box center [136, 553] width 56 height 20
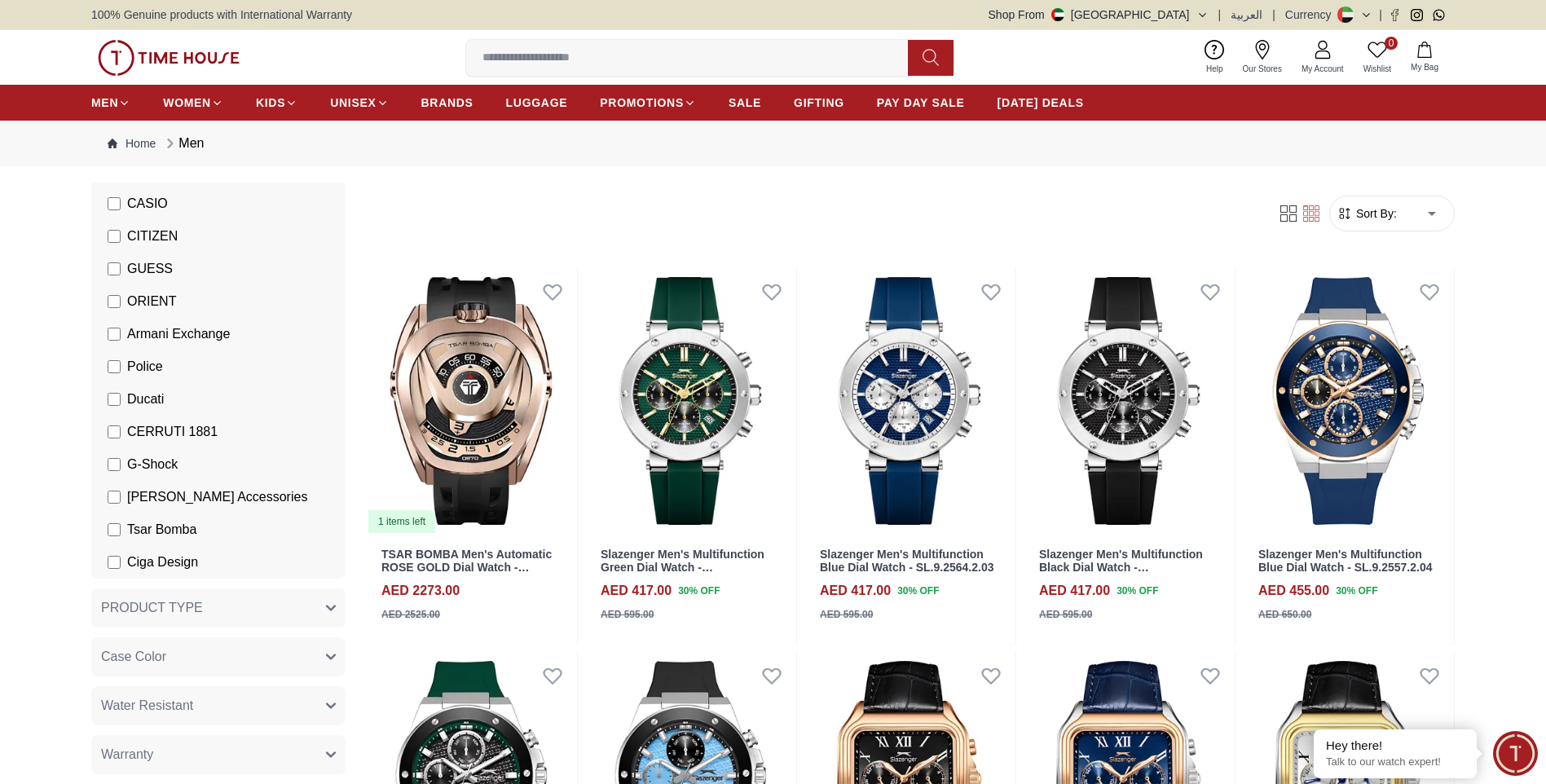
scroll to position [326, 0]
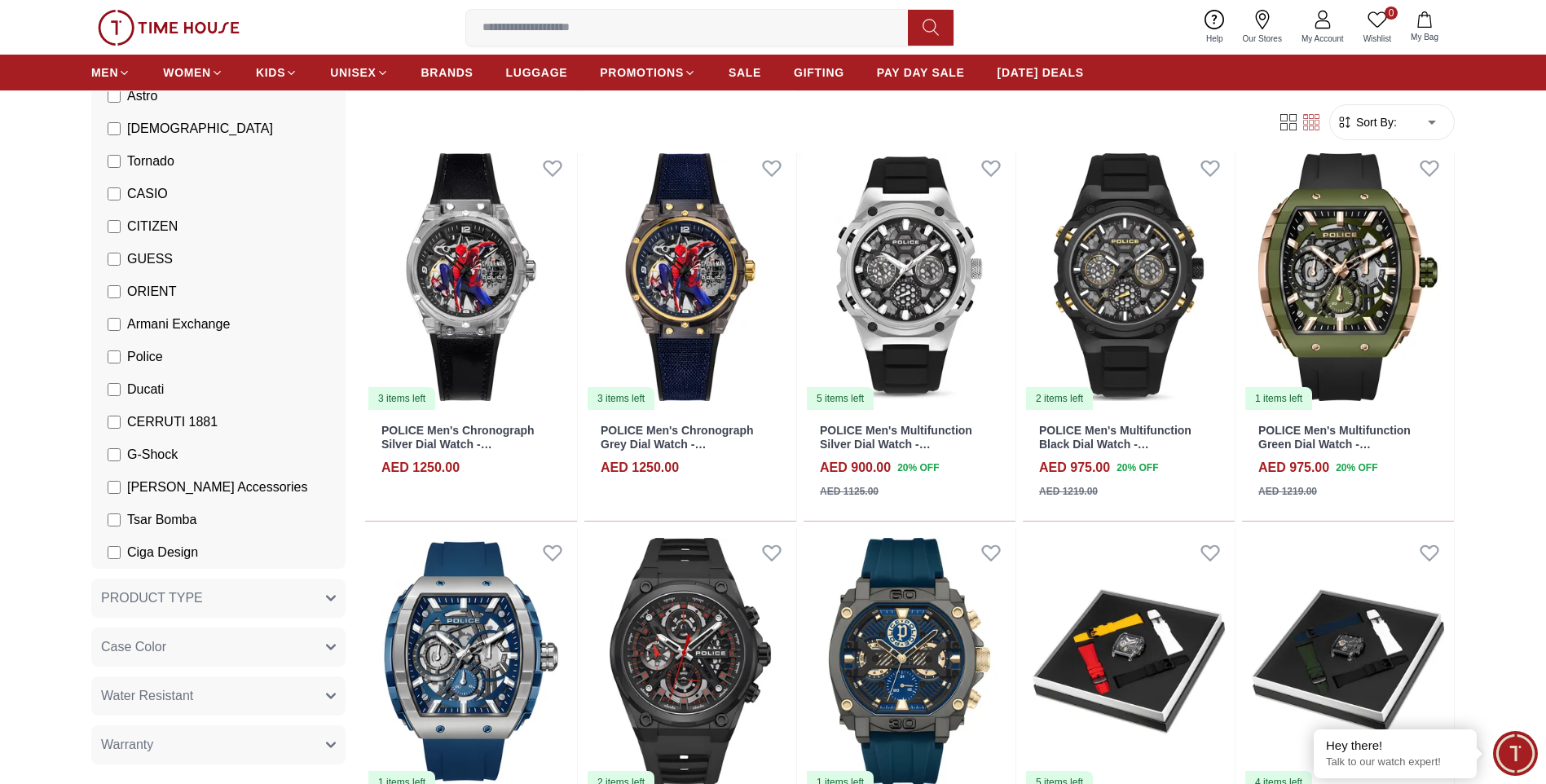
scroll to position [897, 0]
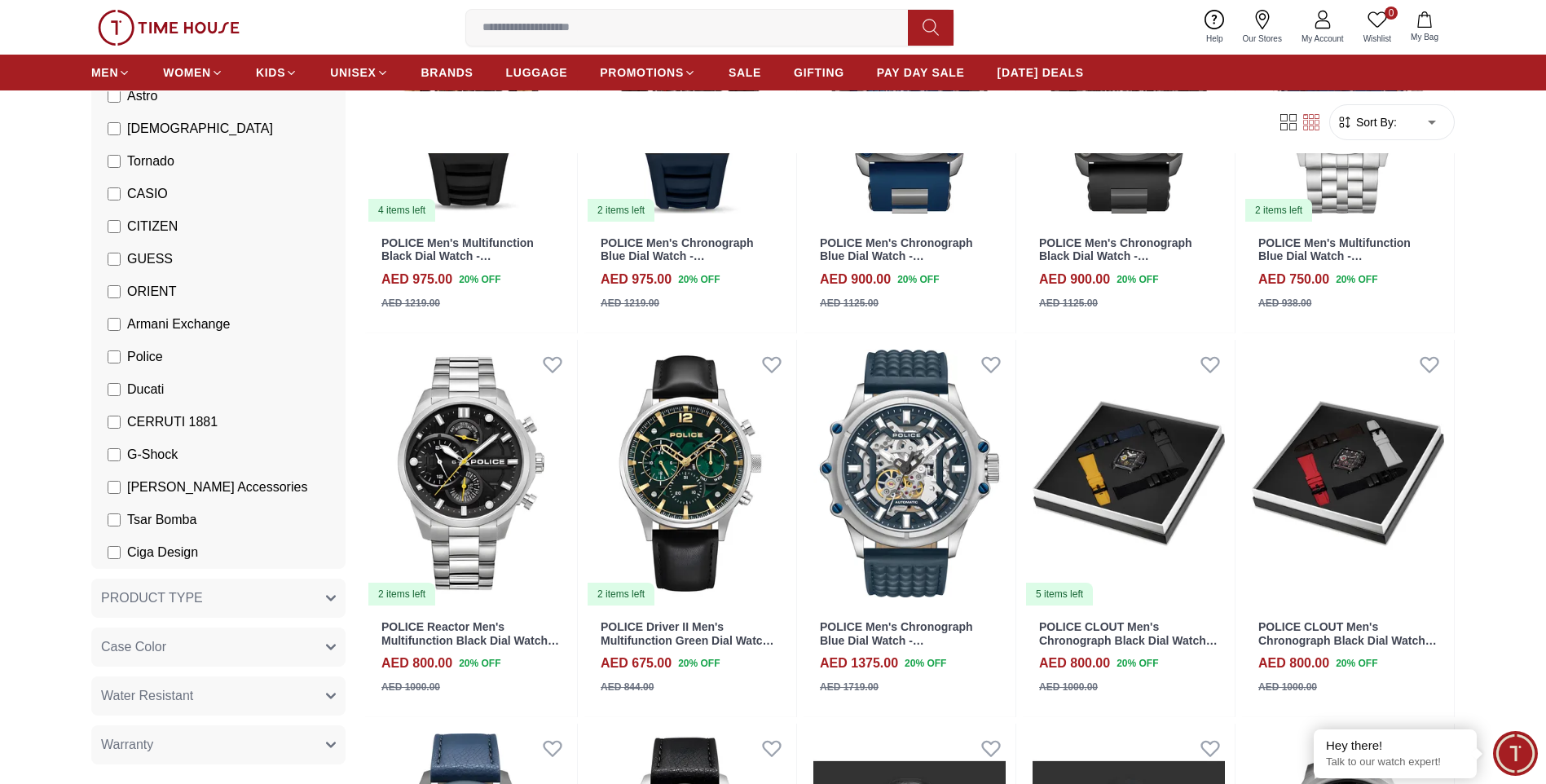
scroll to position [1793, 0]
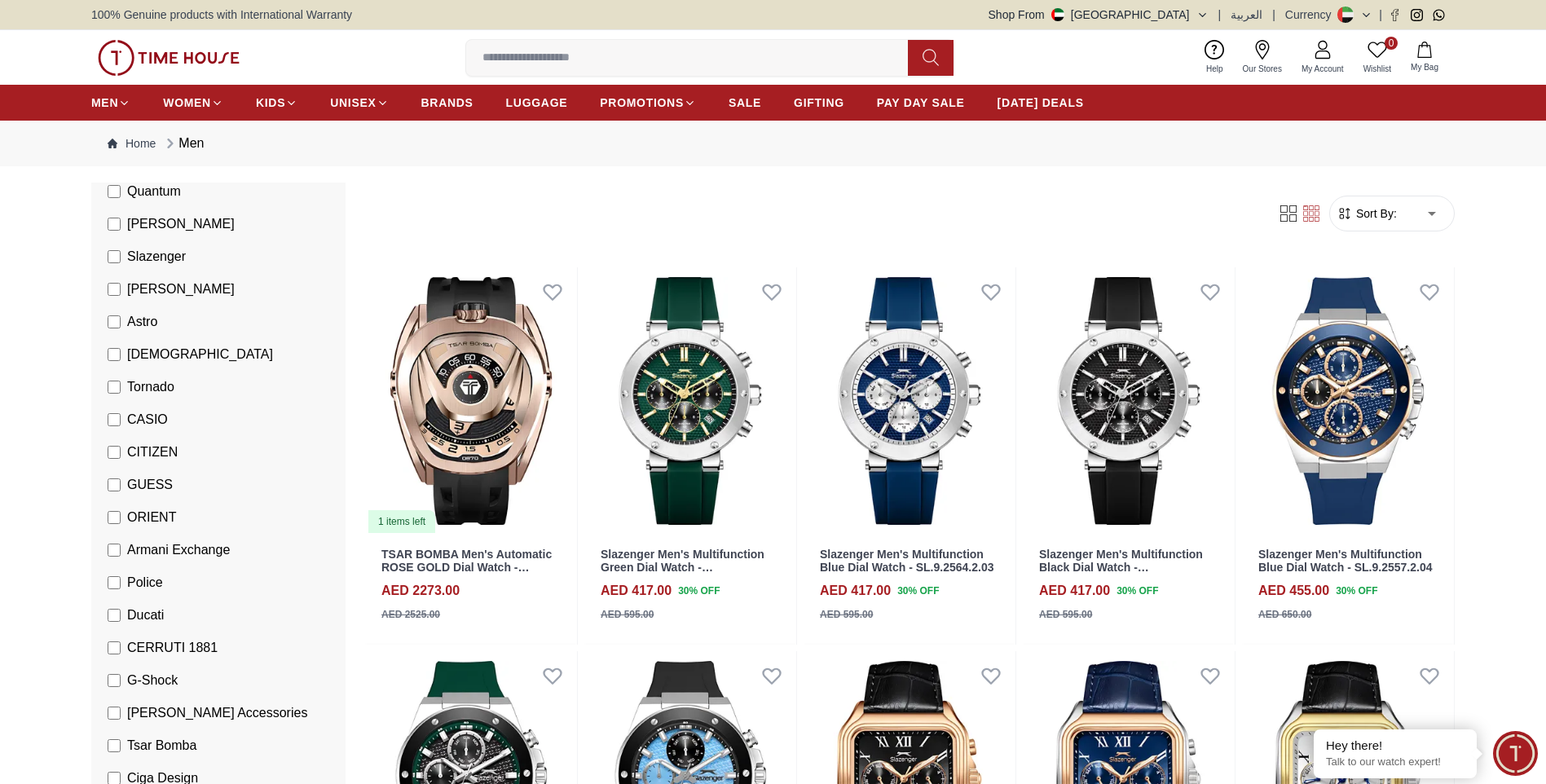
scroll to position [163, 0]
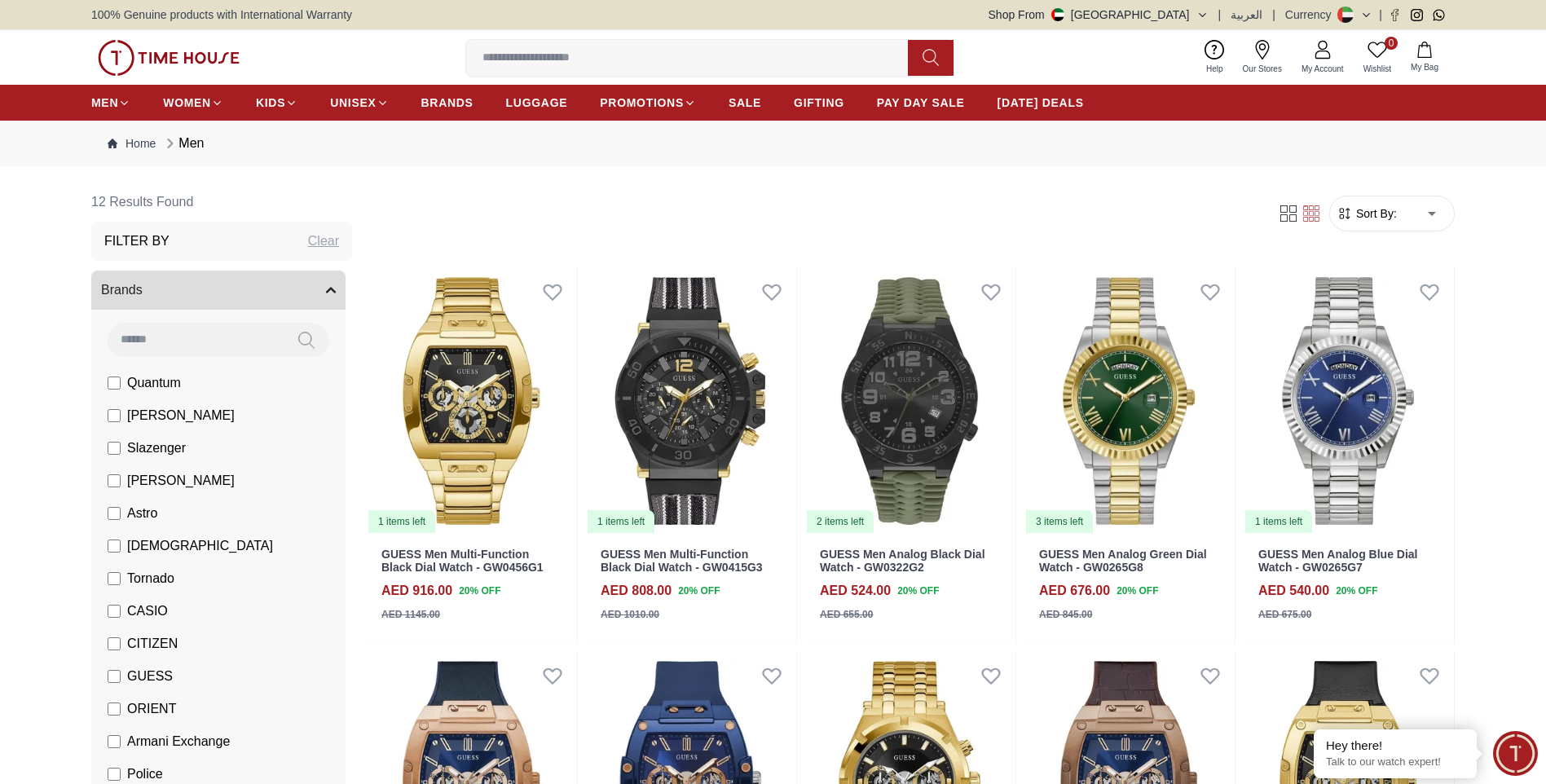
click at [506, 65] on input at bounding box center [694, 58] width 454 height 32
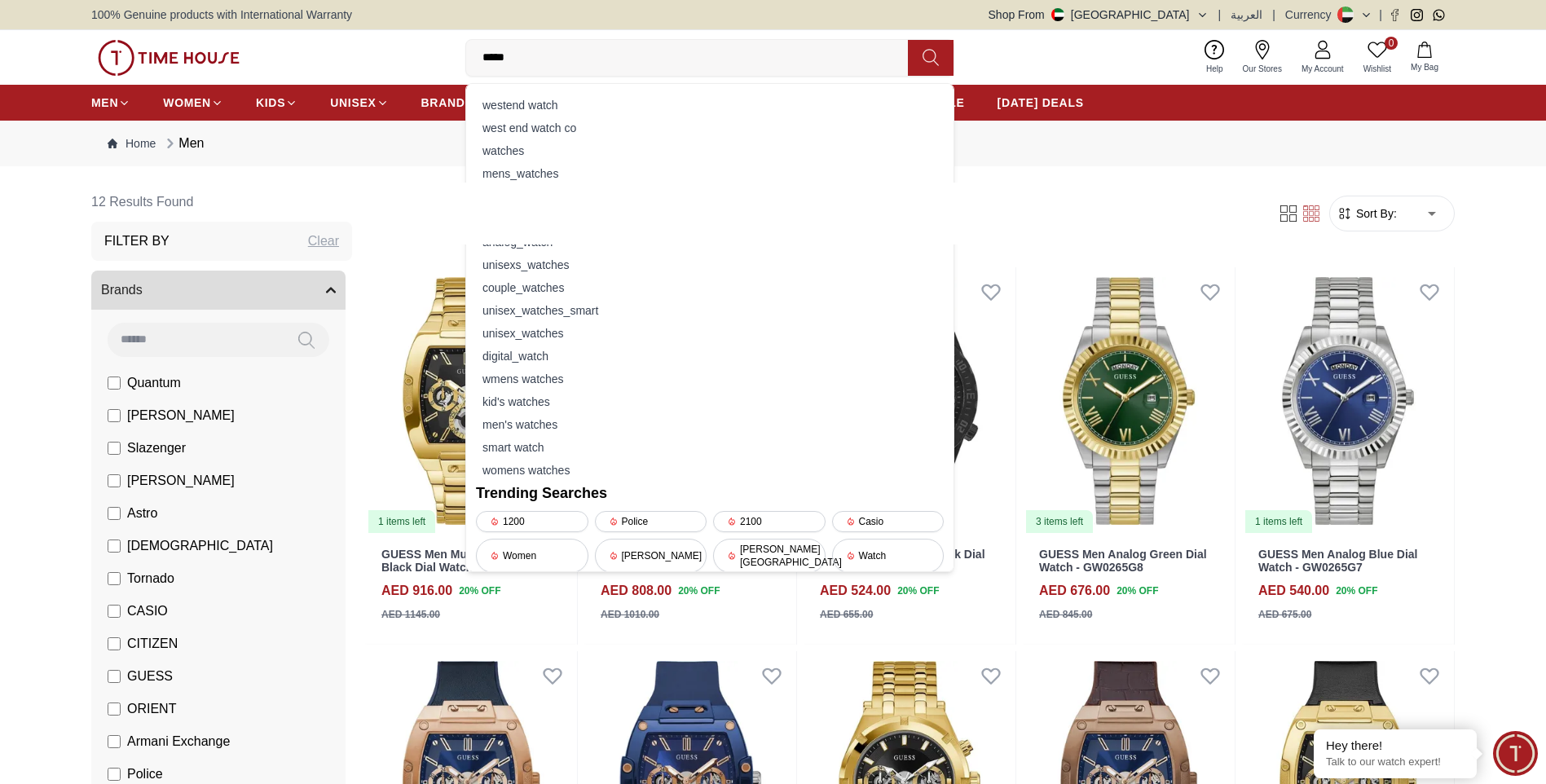
type input "******"
